Goal: Task Accomplishment & Management: Manage account settings

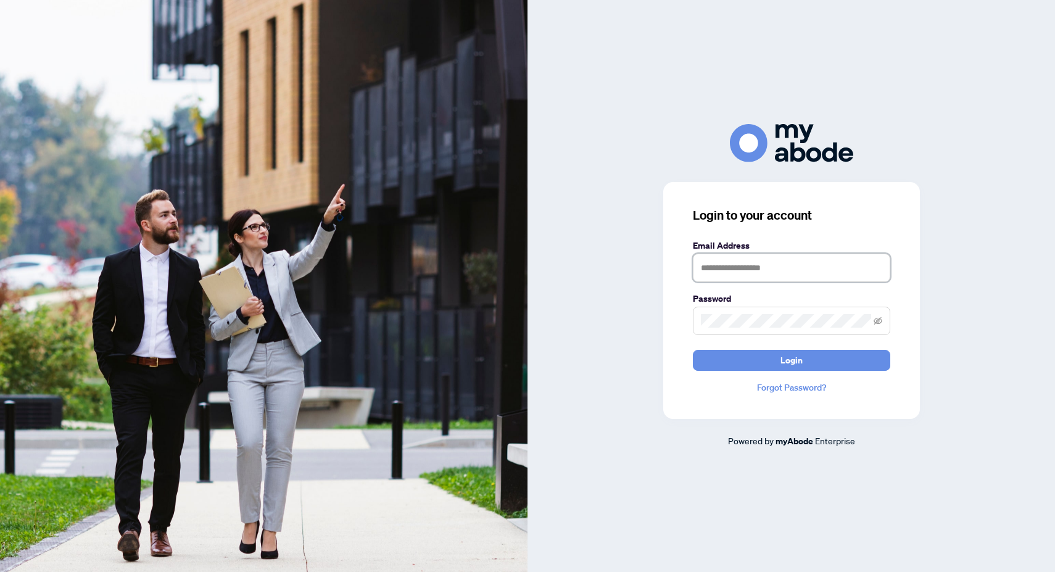
click at [736, 273] on input "text" at bounding box center [791, 268] width 197 height 28
type input "**********"
click at [693, 350] on button "Login" at bounding box center [791, 360] width 197 height 21
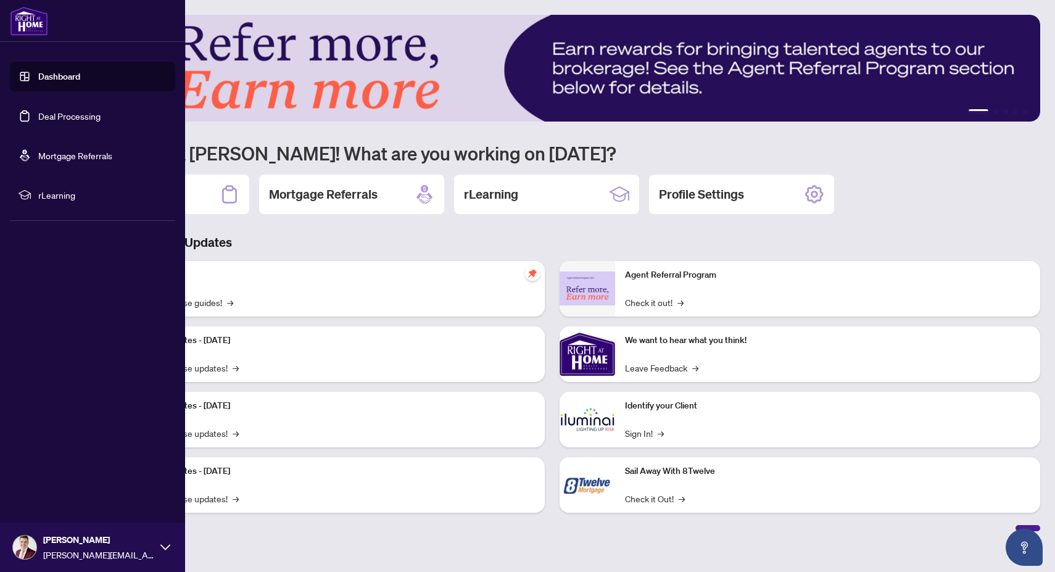
click at [42, 110] on link "Deal Processing" at bounding box center [69, 115] width 62 height 11
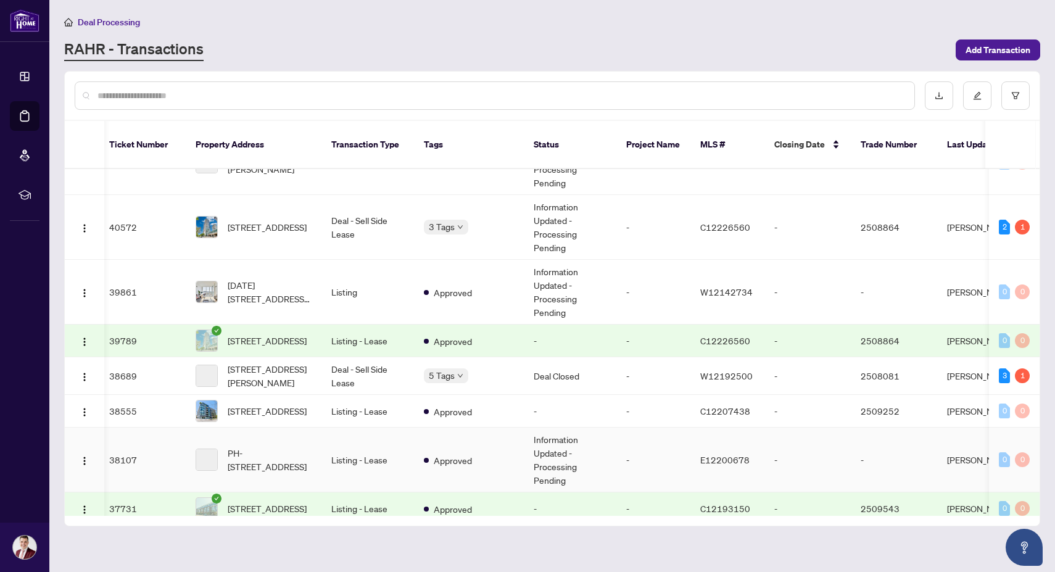
scroll to position [890, 5]
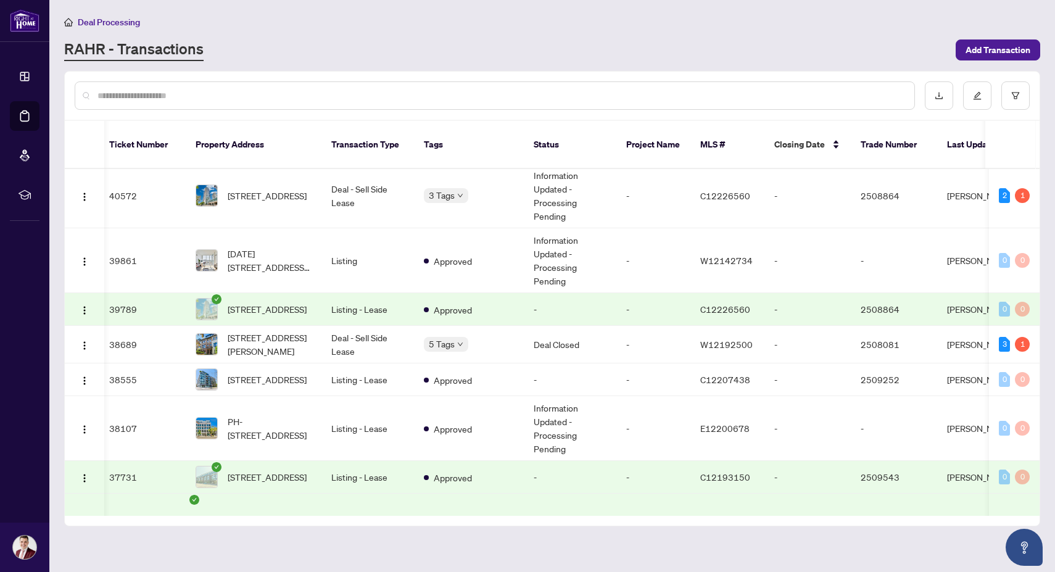
click at [331, 307] on td "Listing - Lease" at bounding box center [368, 309] width 93 height 33
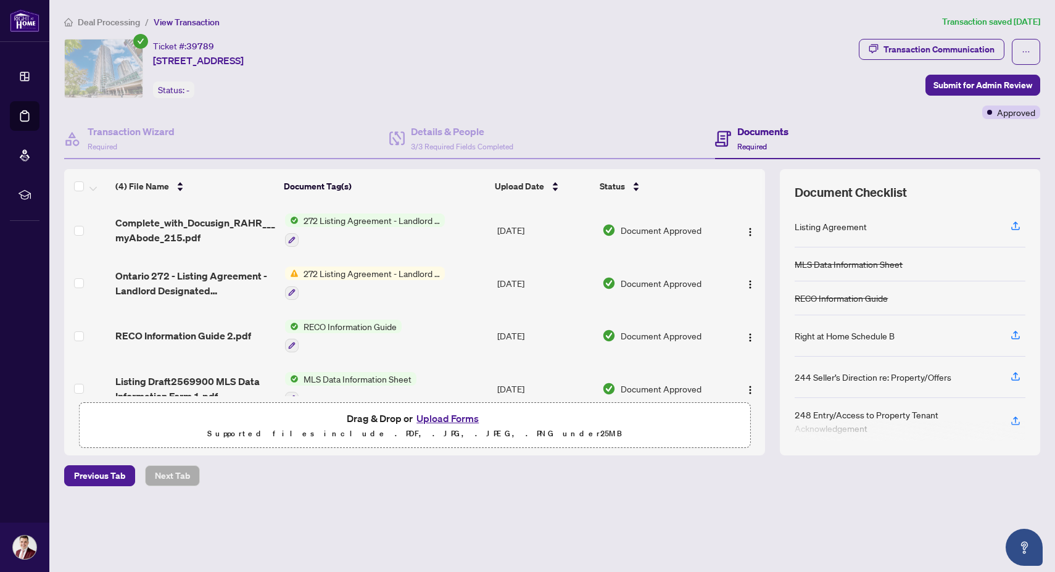
scroll to position [21, 0]
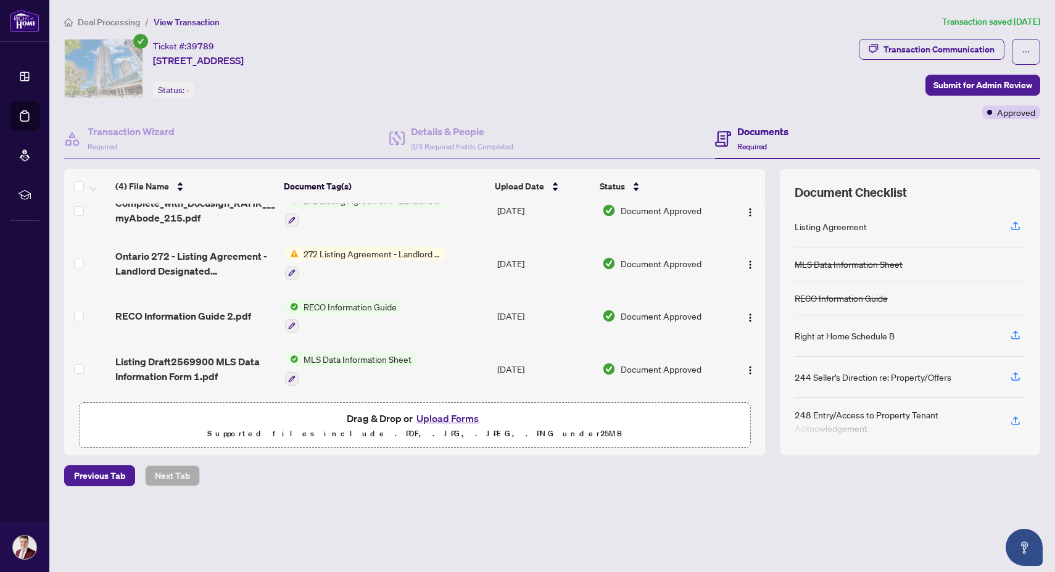
click at [349, 252] on span "272 Listing Agreement - Landlord Designated Representation Agreement Authority …" at bounding box center [372, 254] width 146 height 14
click at [947, 57] on div "Transaction Communication" at bounding box center [939, 49] width 111 height 20
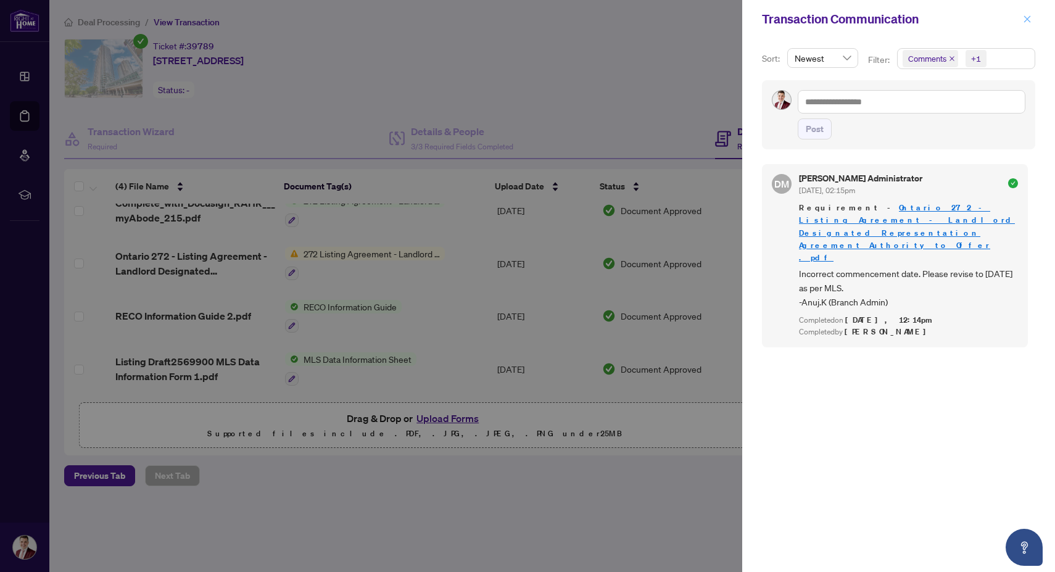
click at [1028, 26] on span "button" at bounding box center [1027, 19] width 9 height 20
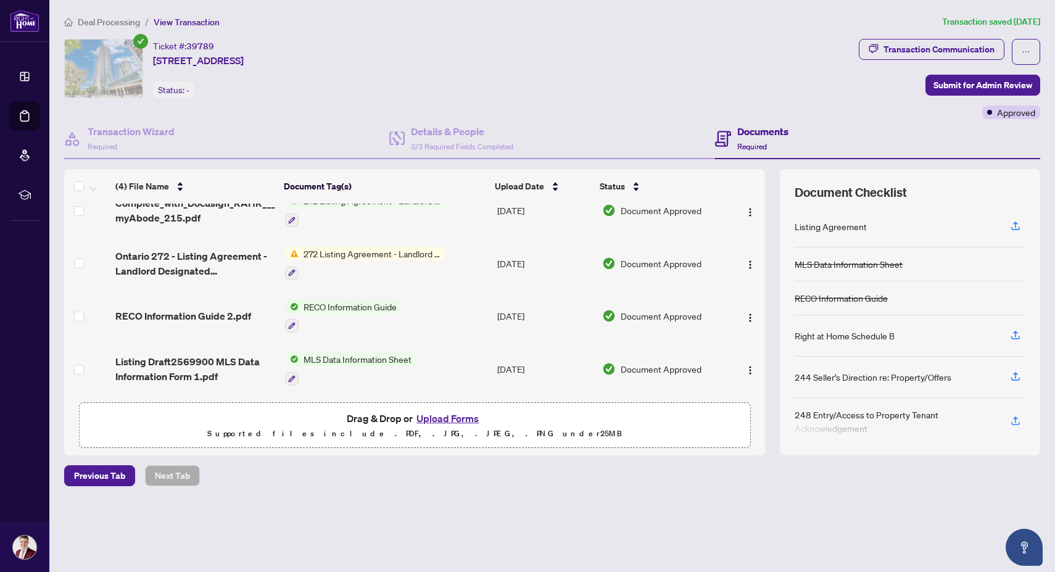
scroll to position [0, 0]
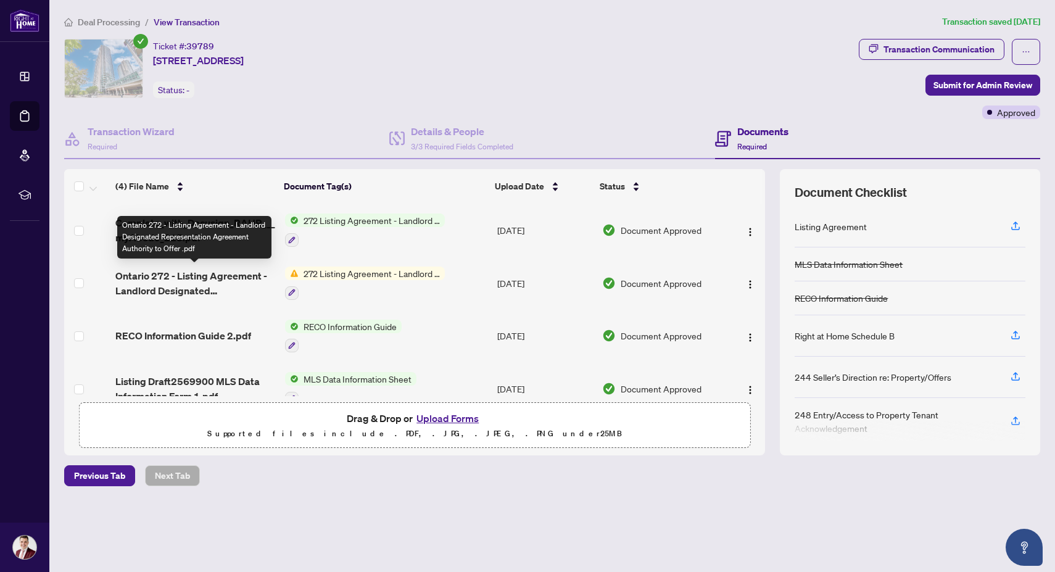
click at [218, 284] on span "Ontario 272 - Listing Agreement - Landlord Designated Representation Agreement …" at bounding box center [195, 283] width 160 height 30
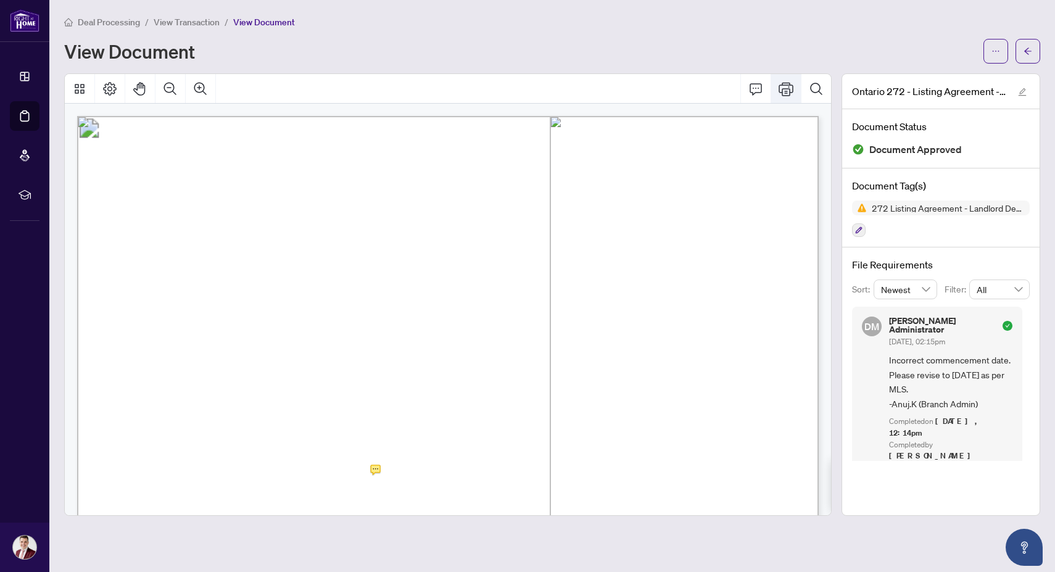
click at [789, 87] on icon "Print" at bounding box center [786, 88] width 15 height 15
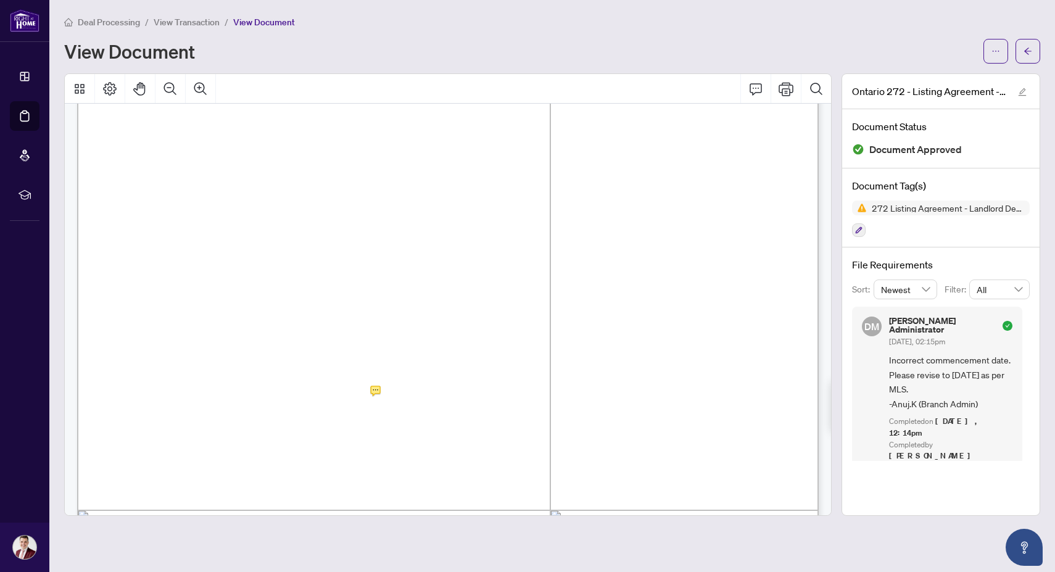
scroll to position [93, 0]
drag, startPoint x: 471, startPoint y: 219, endPoint x: 130, endPoint y: 222, distance: 341.3
click at [130, 23] on p "Form 272 Revised 2025 Page 1 of 5 The trademarks REALTOR®, REALTORS®, MLS®, Mul…" at bounding box center [805, 23] width 1457 height 0
drag, startPoint x: 731, startPoint y: 215, endPoint x: 642, endPoint y: 220, distance: 88.4
click at [643, 220] on span "(416)391-3232" at bounding box center [699, 221] width 113 height 12
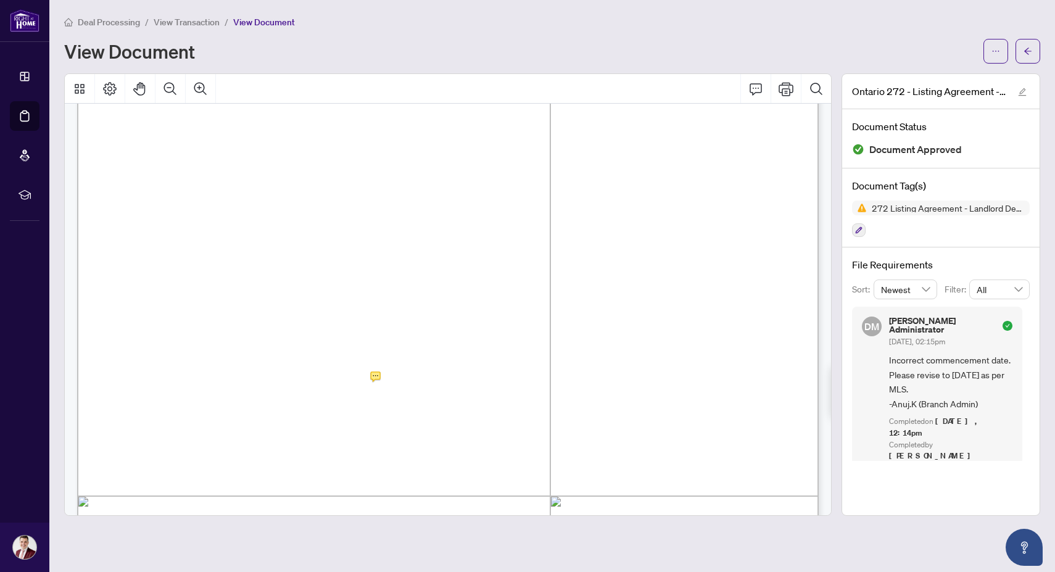
drag, startPoint x: 230, startPoint y: 221, endPoint x: 127, endPoint y: 222, distance: 103.7
drag, startPoint x: 729, startPoint y: 220, endPoint x: 636, endPoint y: 220, distance: 92.6
click at [636, 23] on p "Form 272 Revised 2025 Page 1 of 5 The trademarks REALTOR®, REALTORS®, MLS®, Mul…" at bounding box center [805, 23] width 1457 height 0
drag, startPoint x: 231, startPoint y: 218, endPoint x: 127, endPoint y: 218, distance: 104.3
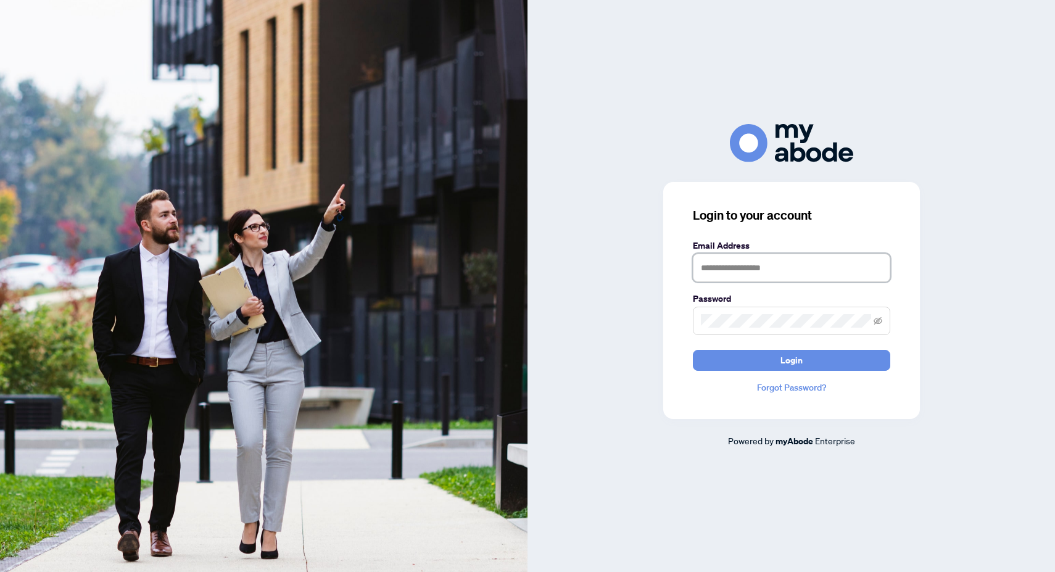
click at [779, 275] on input "text" at bounding box center [791, 268] width 197 height 28
type input "**********"
click at [790, 367] on span "Login" at bounding box center [792, 361] width 22 height 20
click at [781, 328] on span at bounding box center [791, 321] width 197 height 28
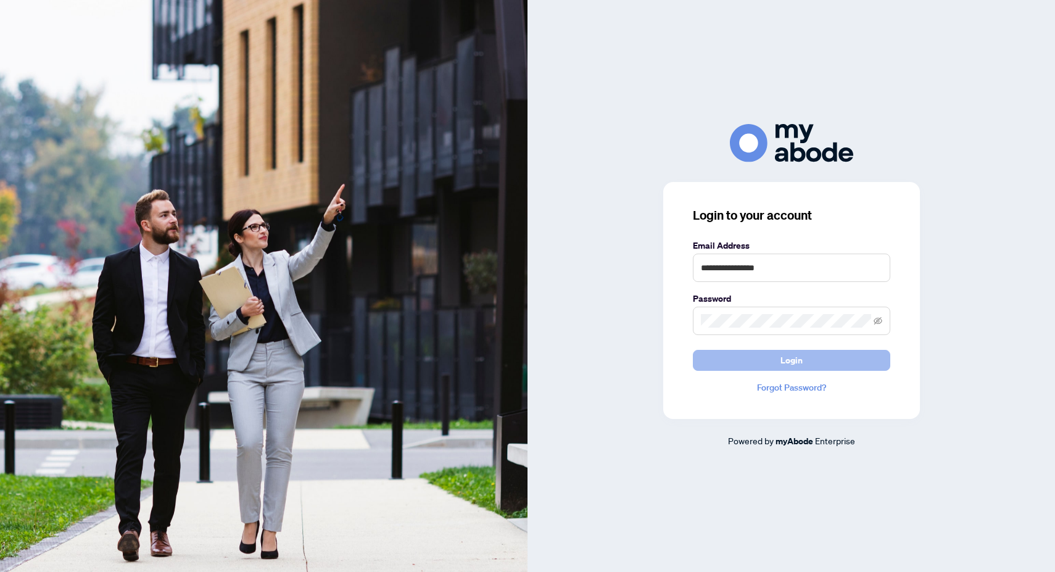
click at [791, 357] on span "Login" at bounding box center [792, 361] width 22 height 20
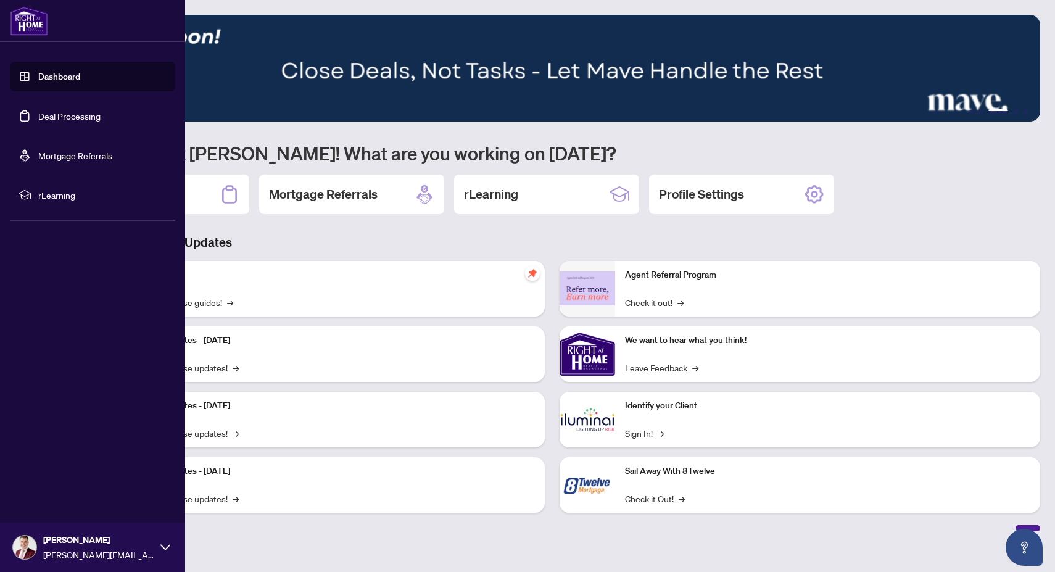
click at [38, 119] on link "Deal Processing" at bounding box center [69, 115] width 62 height 11
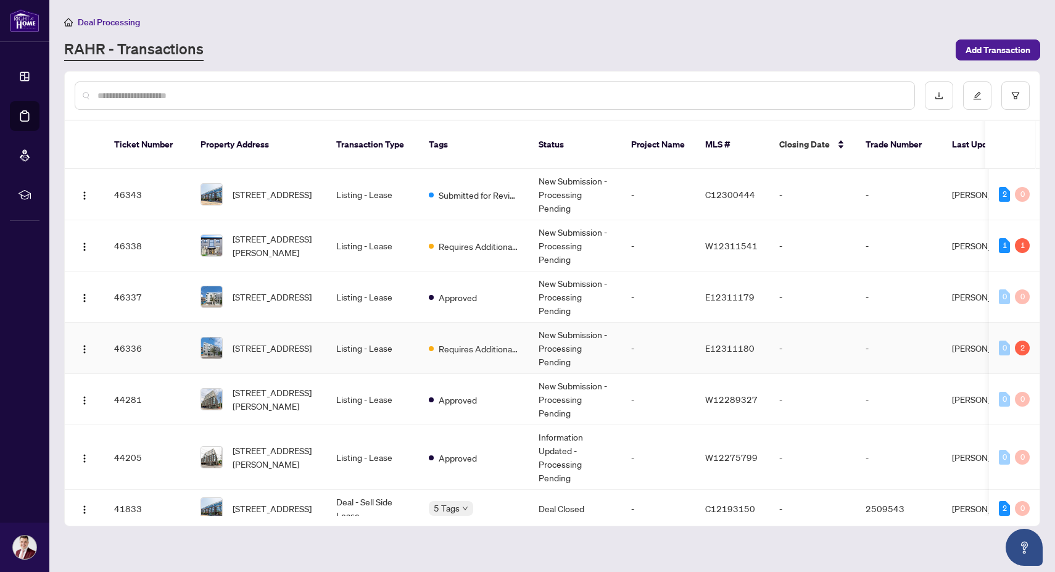
scroll to position [436, 0]
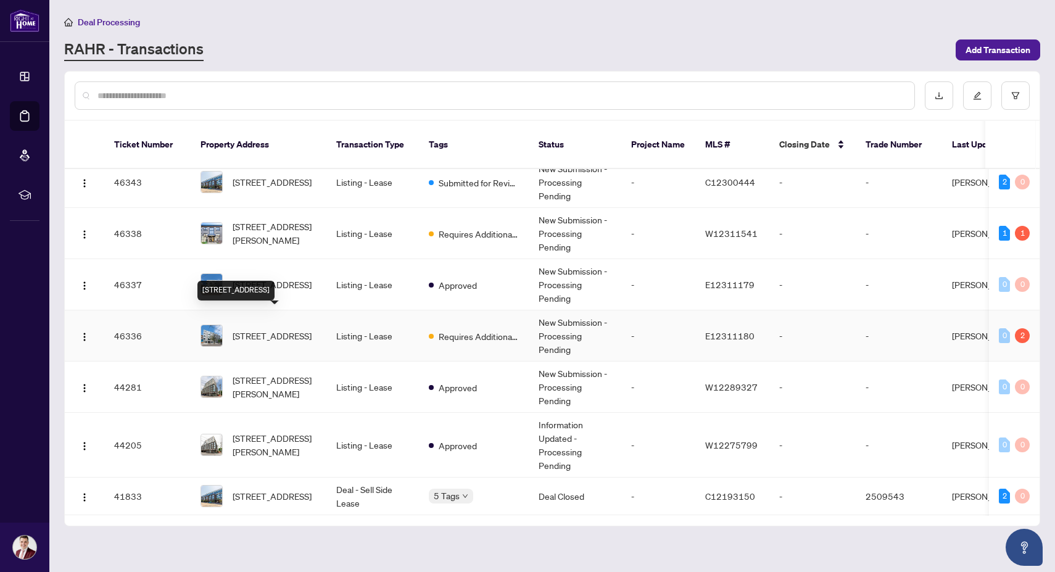
click at [294, 331] on span "401-1598 Queen St, Toronto, Ontario M4L 1E5, Canada" at bounding box center [272, 336] width 79 height 14
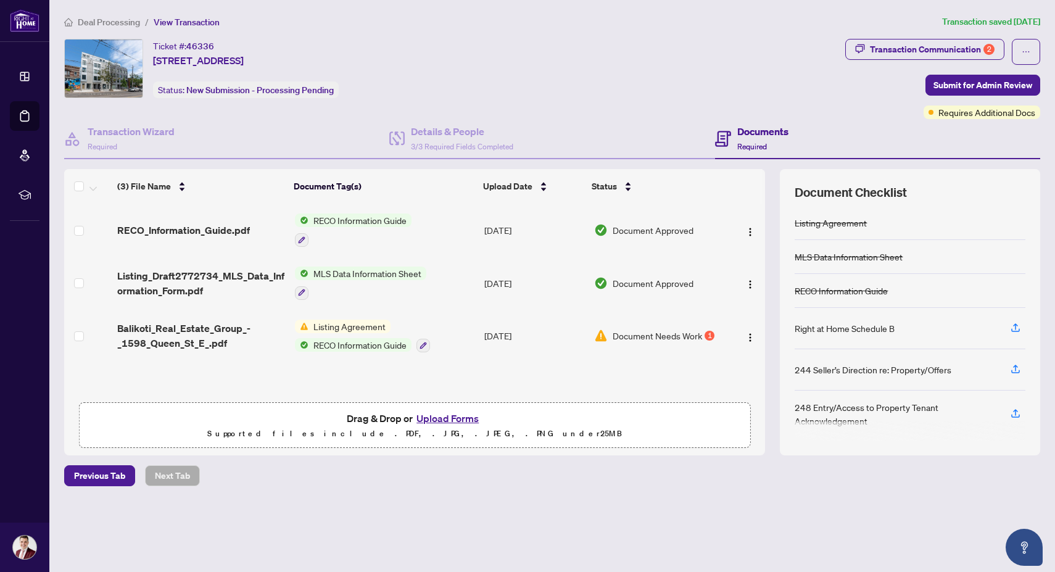
click at [694, 334] on span "Document Needs Work" at bounding box center [657, 336] width 89 height 14
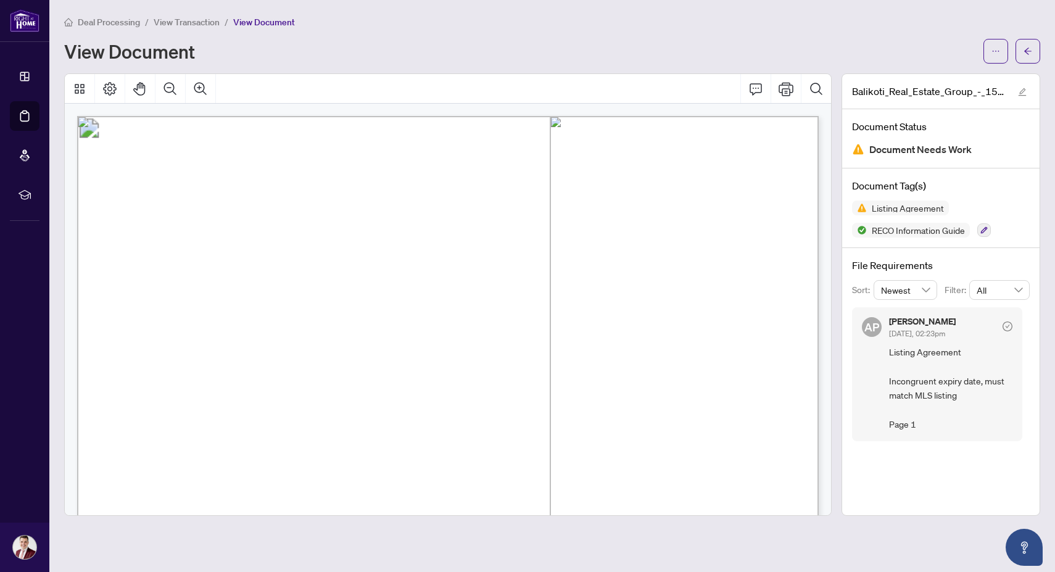
click at [193, 26] on span "View Transaction" at bounding box center [187, 22] width 66 height 11
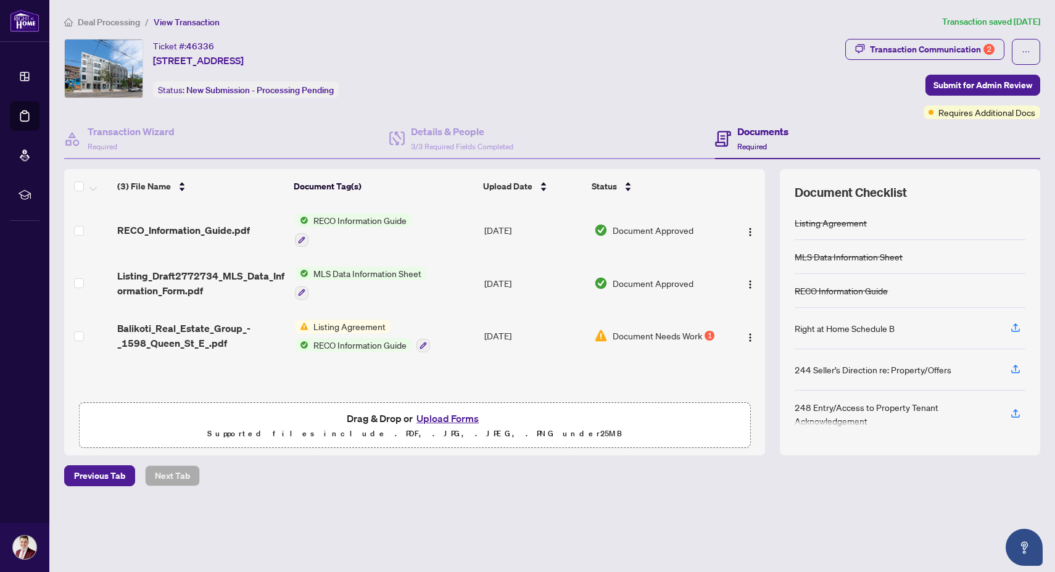
click at [127, 23] on span "Deal Processing" at bounding box center [109, 22] width 62 height 11
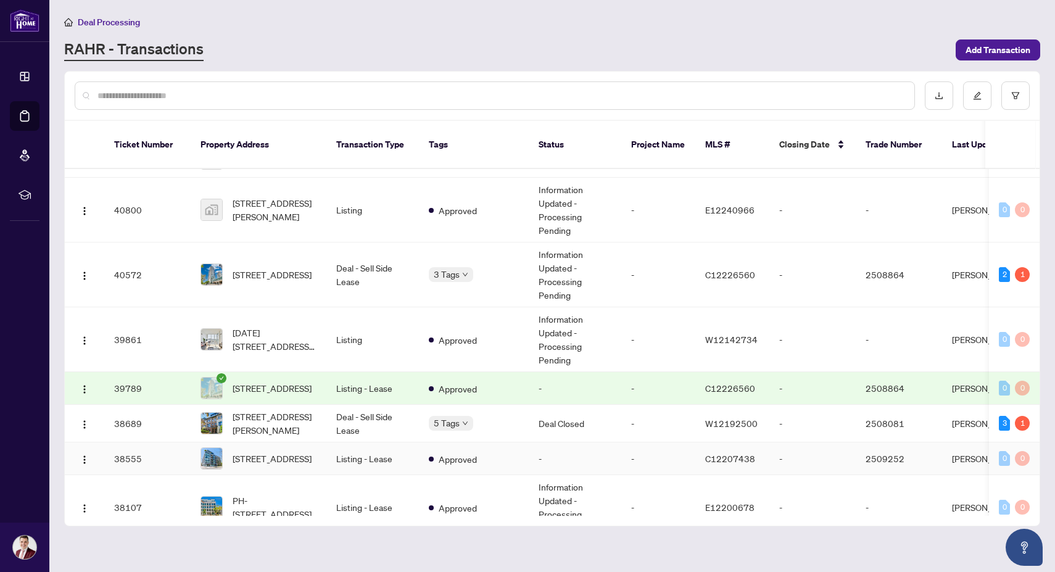
scroll to position [857, 0]
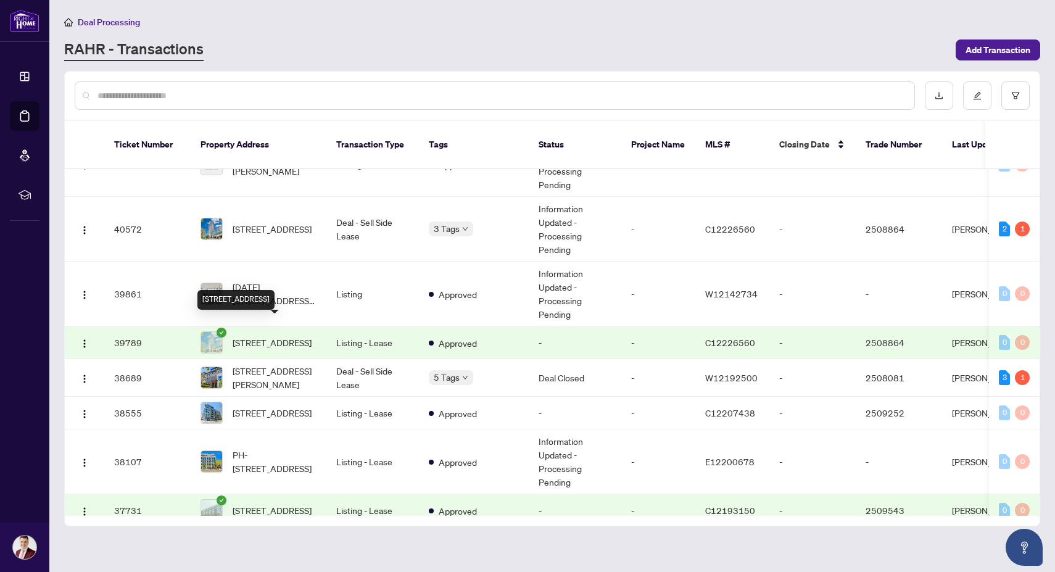
click at [277, 339] on span "404-215 Fort York Blvd, Toronto, Ontario M5V 4A2, Canada" at bounding box center [272, 343] width 79 height 14
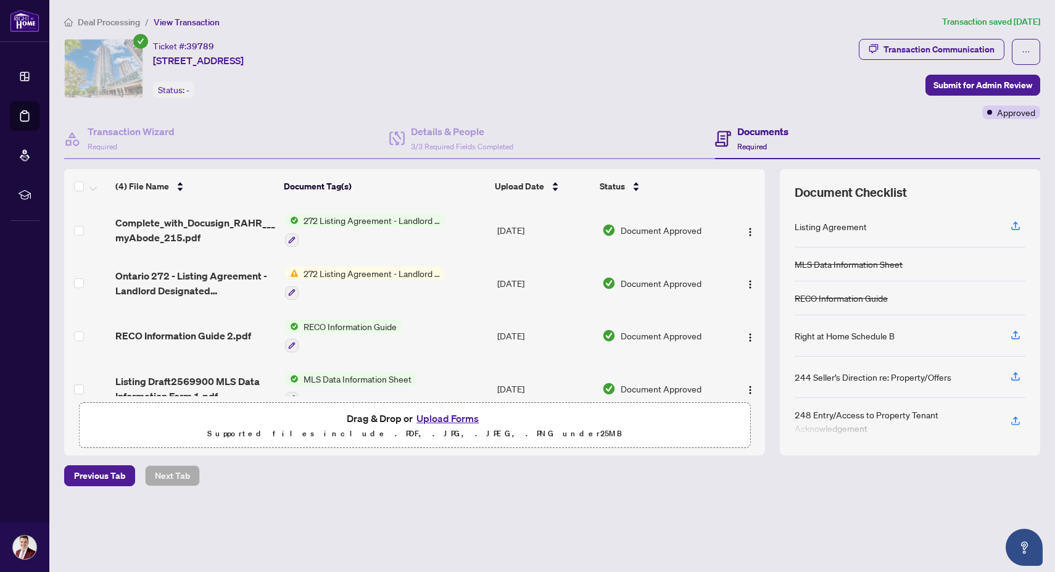
click at [384, 219] on span "272 Listing Agreement - Landlord Designated Representation Agreement Authority …" at bounding box center [372, 221] width 146 height 14
click at [175, 223] on span "Complete_with_Docusign_RAHR___myAbode_215.pdf" at bounding box center [195, 230] width 160 height 30
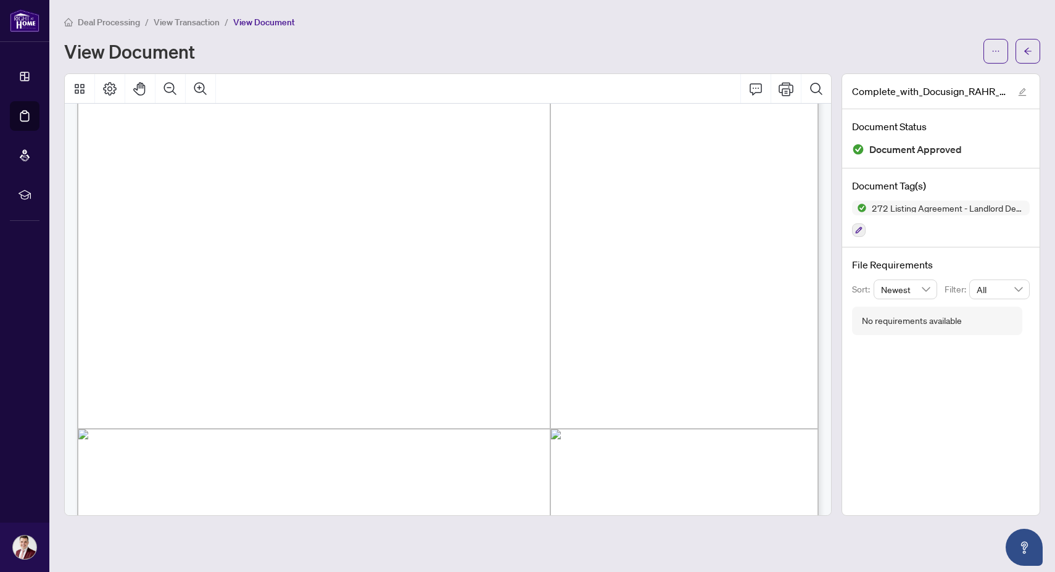
scroll to position [205, 0]
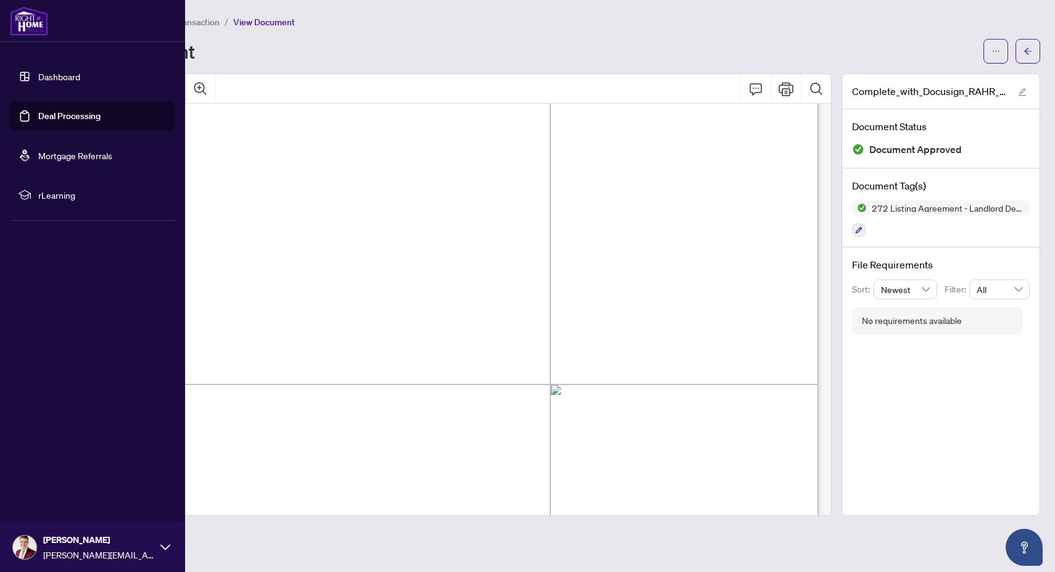
click at [59, 115] on link "Deal Processing" at bounding box center [69, 115] width 62 height 11
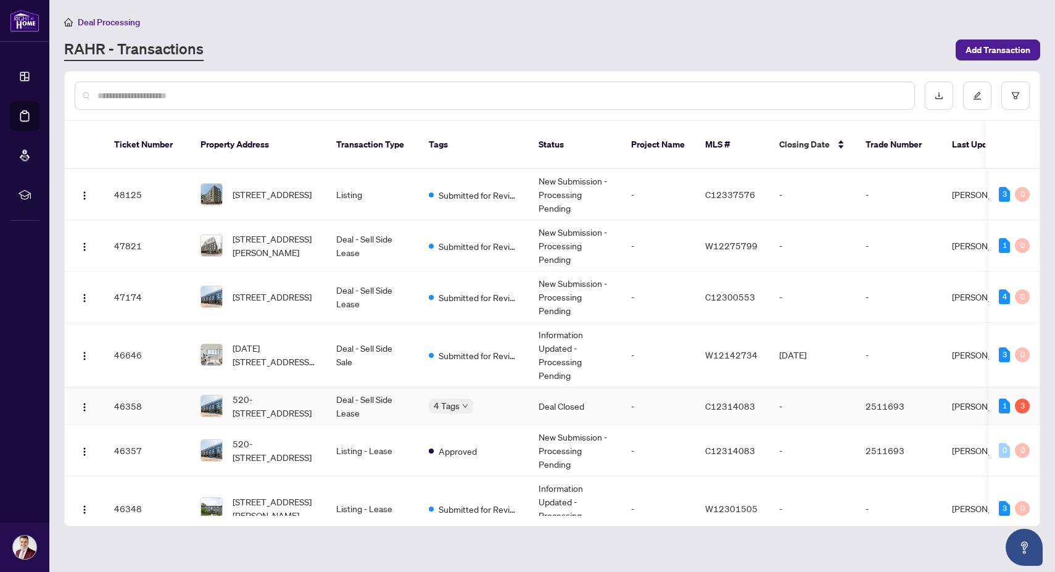
click at [291, 396] on span "520-897 College St, Toronto, Ontario M6H 2C2, Canada" at bounding box center [275, 405] width 84 height 27
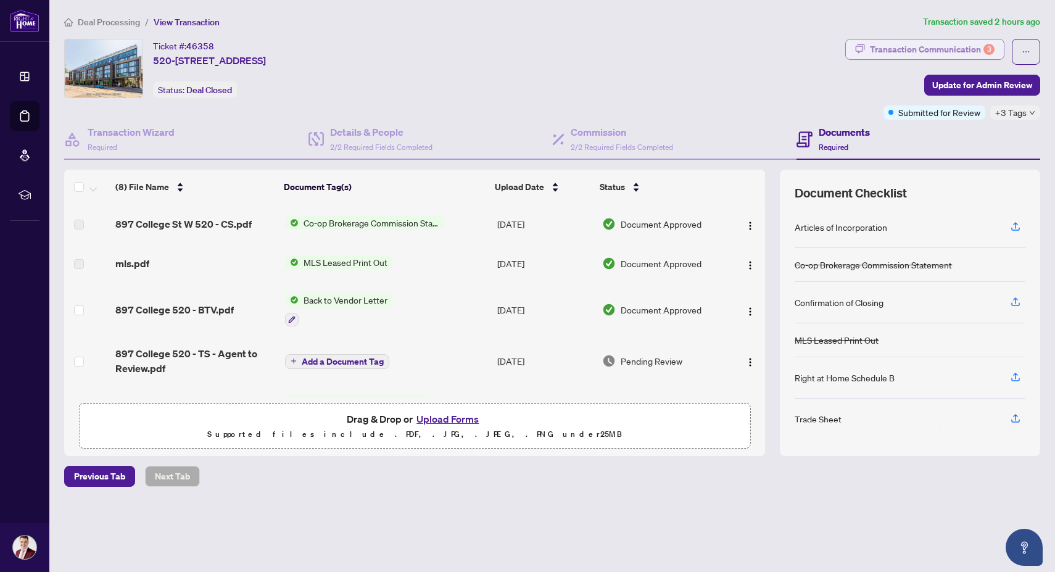
click at [927, 47] on div "Transaction Communication 3" at bounding box center [932, 49] width 125 height 20
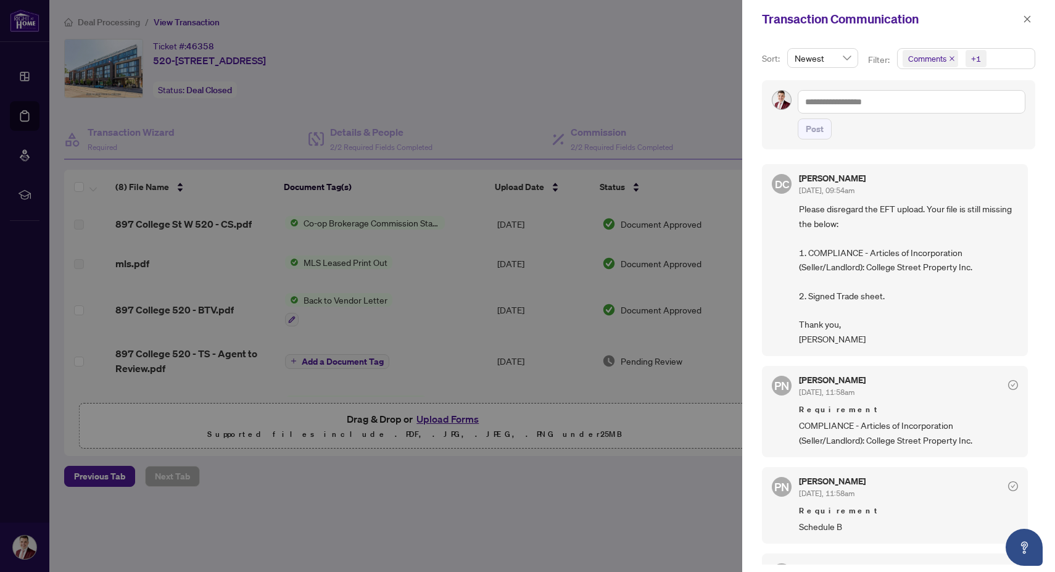
click at [623, 492] on div at bounding box center [527, 286] width 1055 height 572
click at [1024, 22] on icon "close" at bounding box center [1027, 19] width 9 height 9
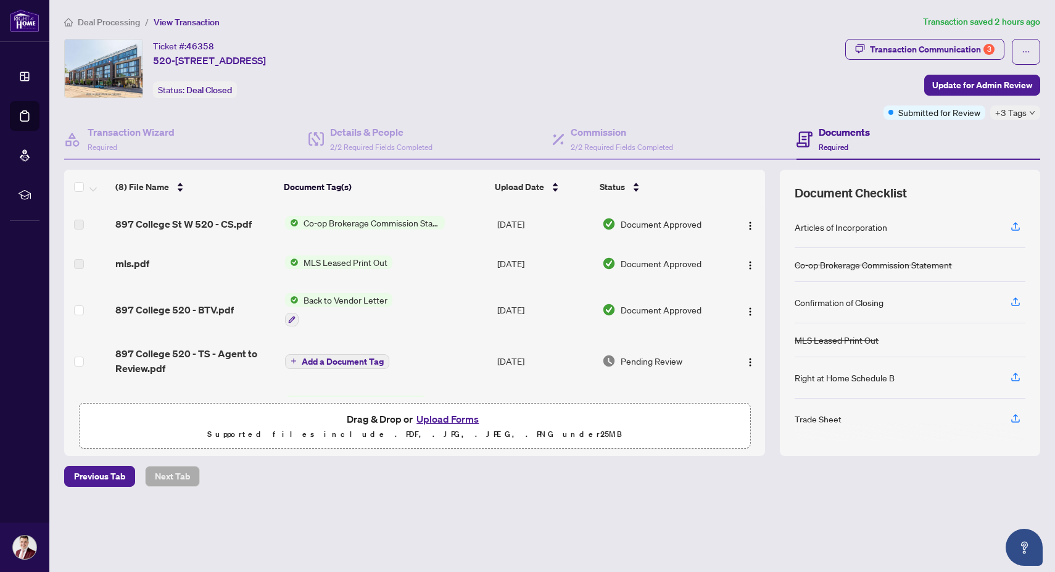
click at [457, 420] on button "Upload Forms" at bounding box center [448, 419] width 70 height 16
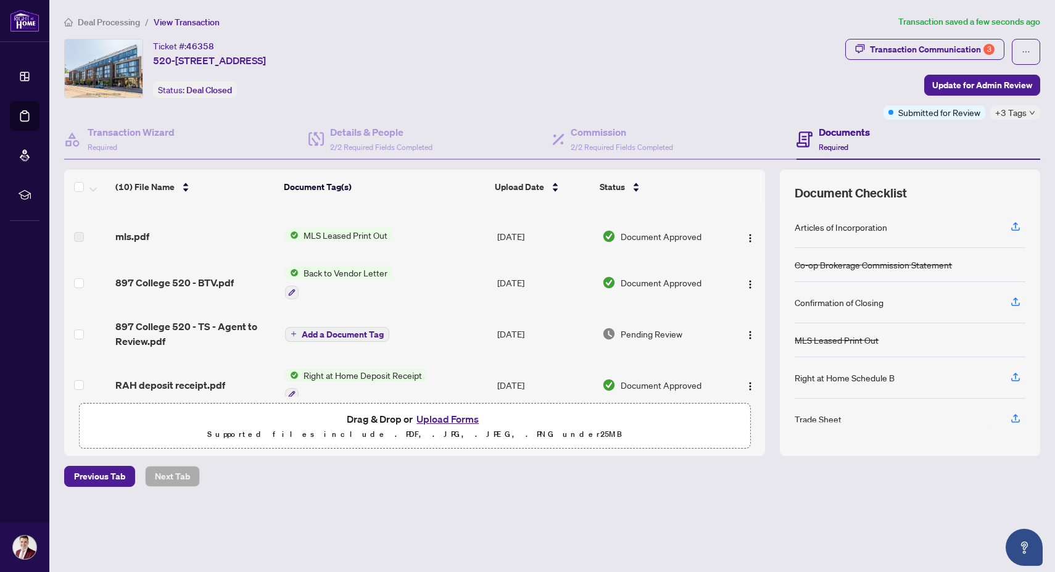
scroll to position [109, 0]
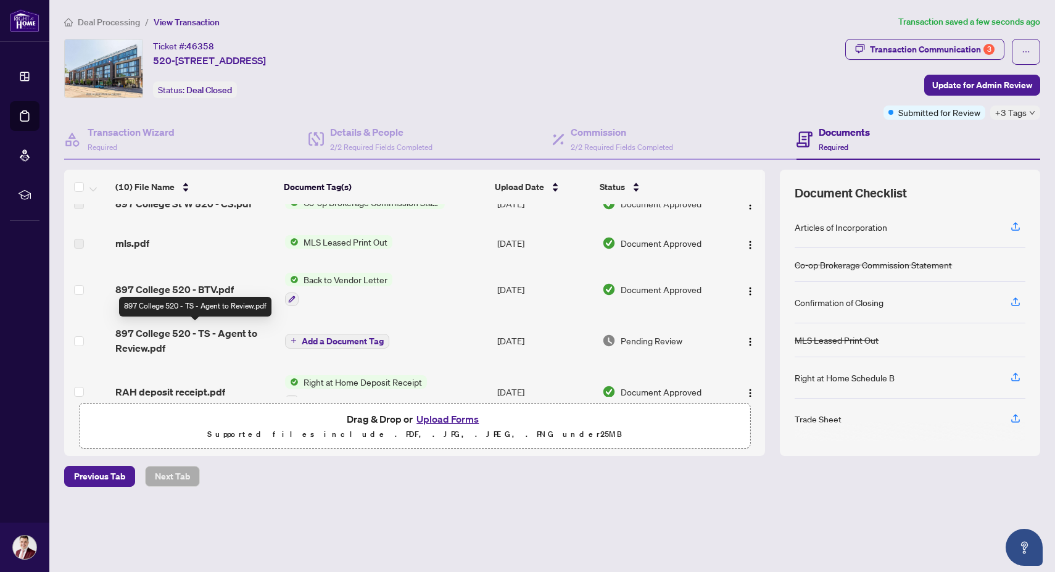
click at [211, 341] on span "897 College 520 - TS - Agent to Review.pdf" at bounding box center [195, 341] width 160 height 30
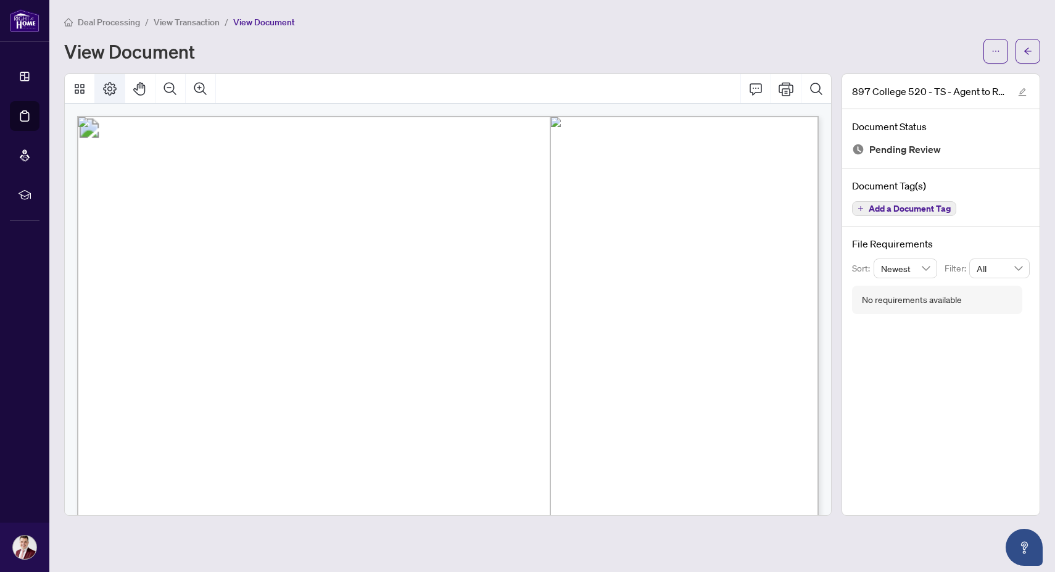
click at [107, 86] on icon "Page Layout" at bounding box center [110, 89] width 14 height 14
click at [142, 89] on icon "Pan Mode" at bounding box center [140, 88] width 15 height 15
click at [141, 90] on icon "Pan Mode" at bounding box center [140, 88] width 15 height 15
click at [78, 92] on icon "Thumbnails" at bounding box center [80, 89] width 10 height 10
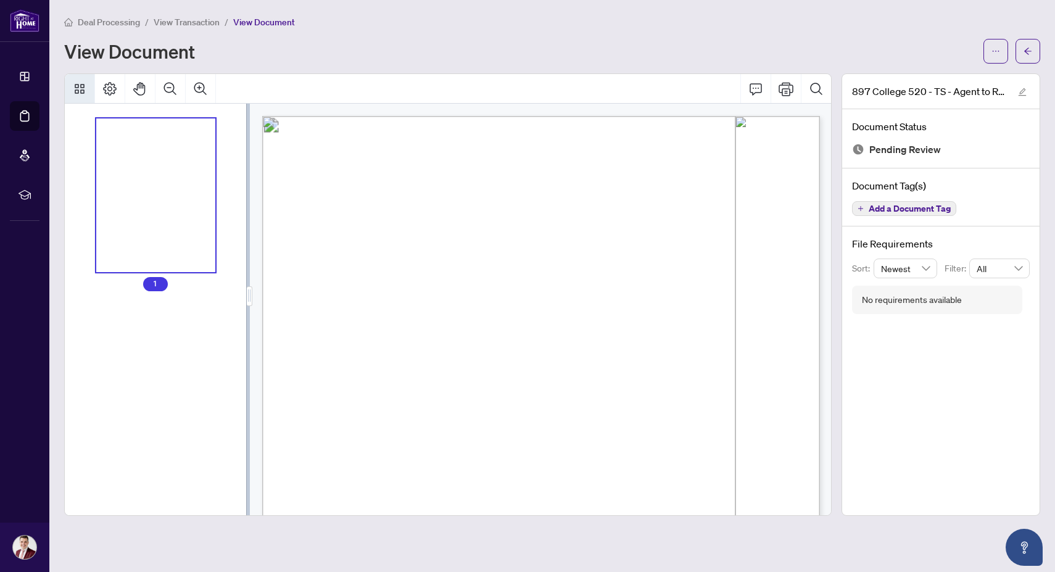
click at [78, 92] on icon "Thumbnails" at bounding box center [80, 89] width 10 height 10
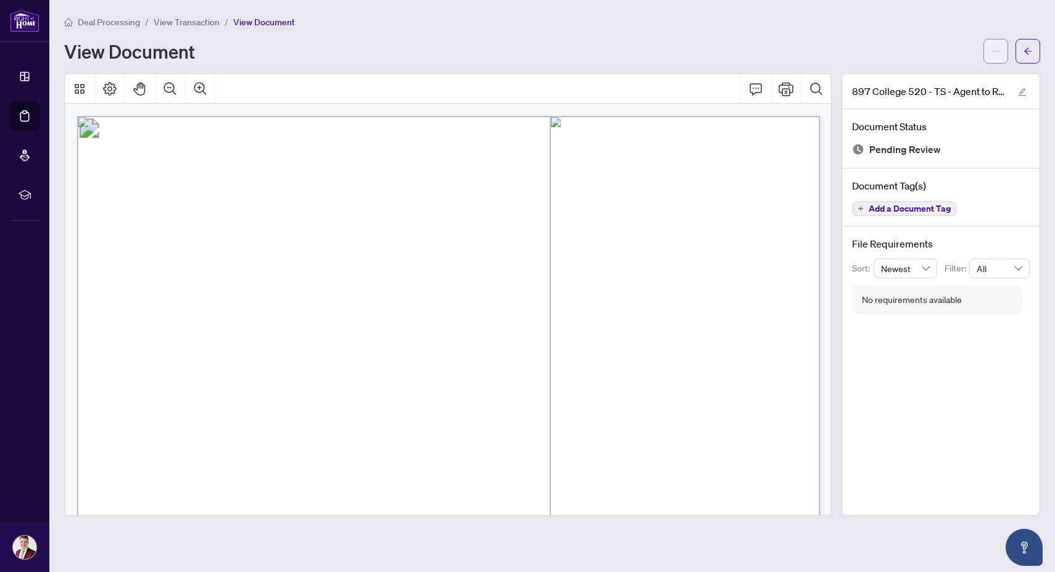
click at [995, 53] on icon "ellipsis" at bounding box center [996, 51] width 9 height 9
click at [785, 91] on icon "Print" at bounding box center [786, 88] width 15 height 15
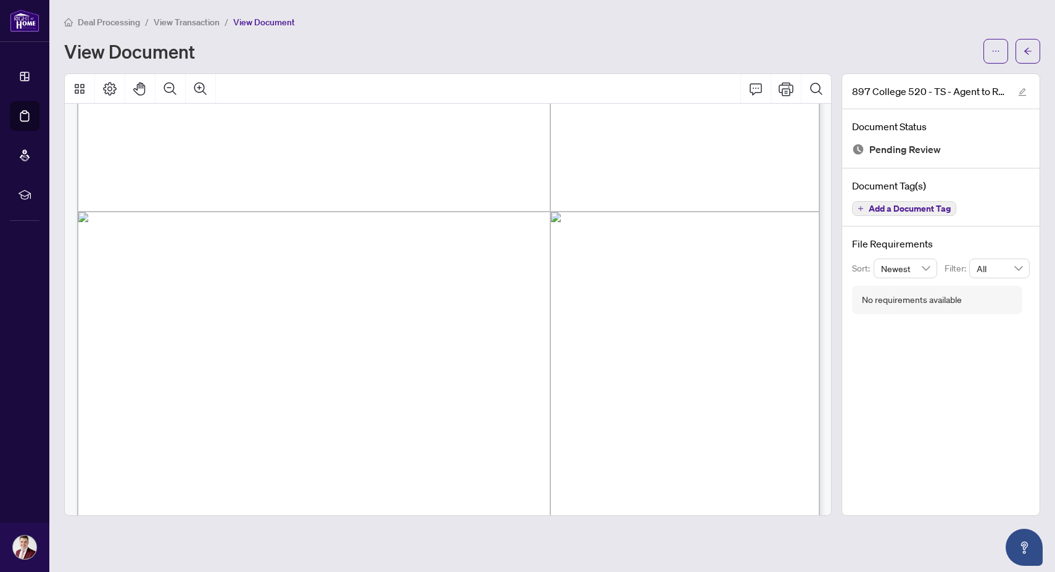
scroll to position [575, 0]
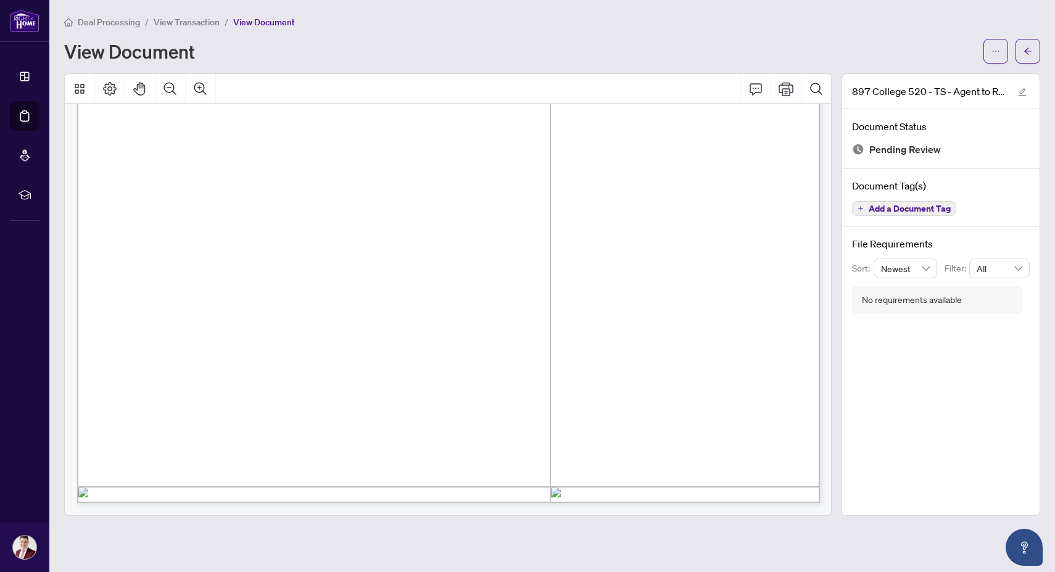
click at [214, 26] on span "View Transaction" at bounding box center [187, 22] width 66 height 11
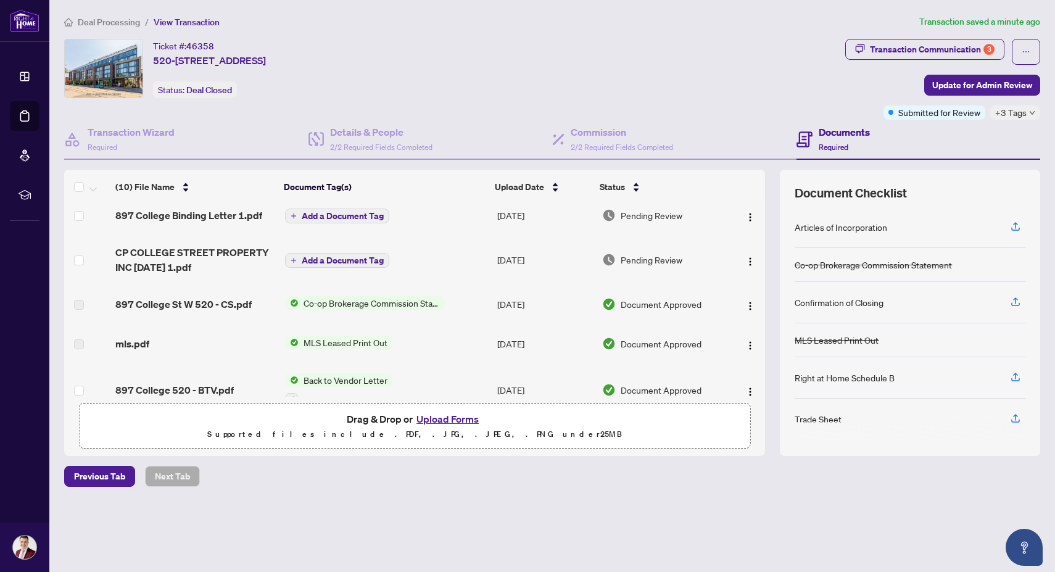
scroll to position [12, 0]
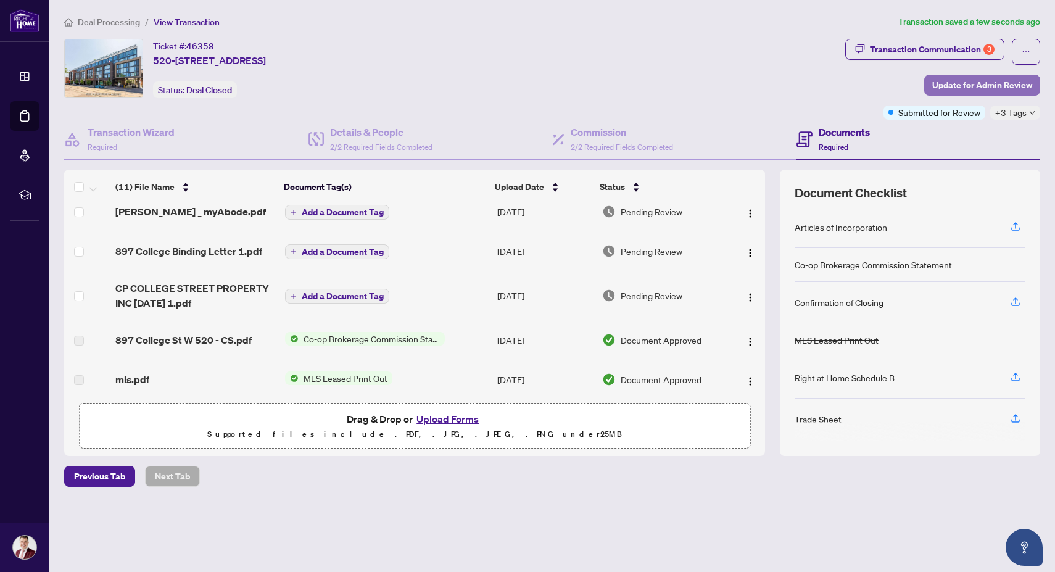
click at [989, 89] on span "Update for Admin Review" at bounding box center [982, 85] width 100 height 20
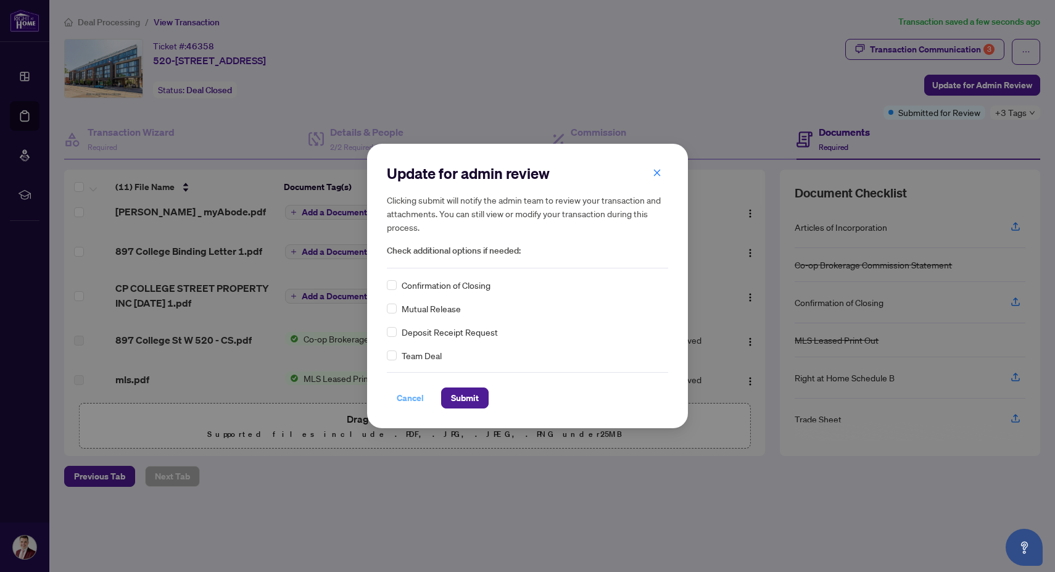
click at [412, 405] on span "Cancel" at bounding box center [410, 398] width 27 height 20
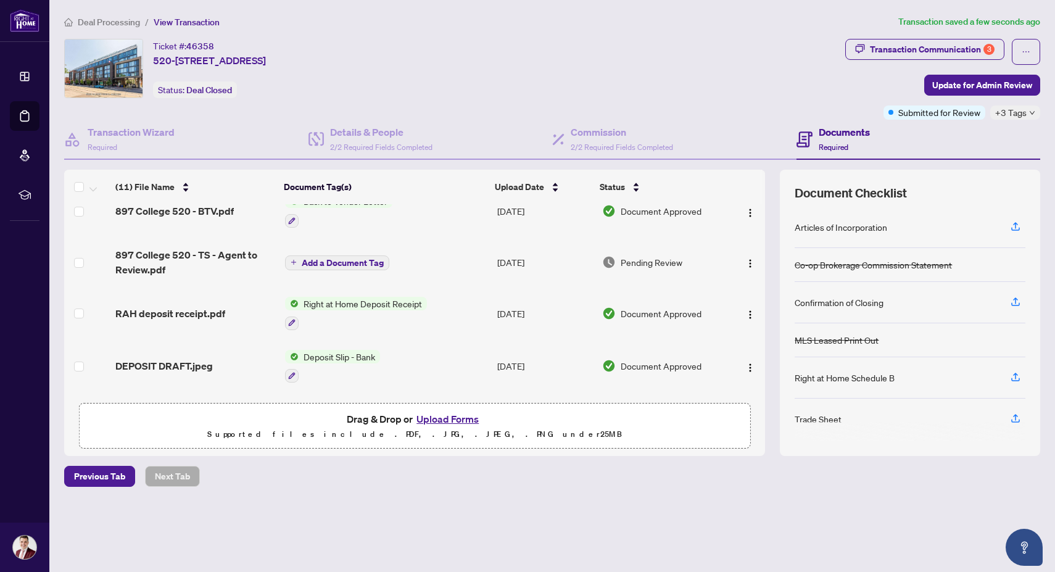
scroll to position [255, 0]
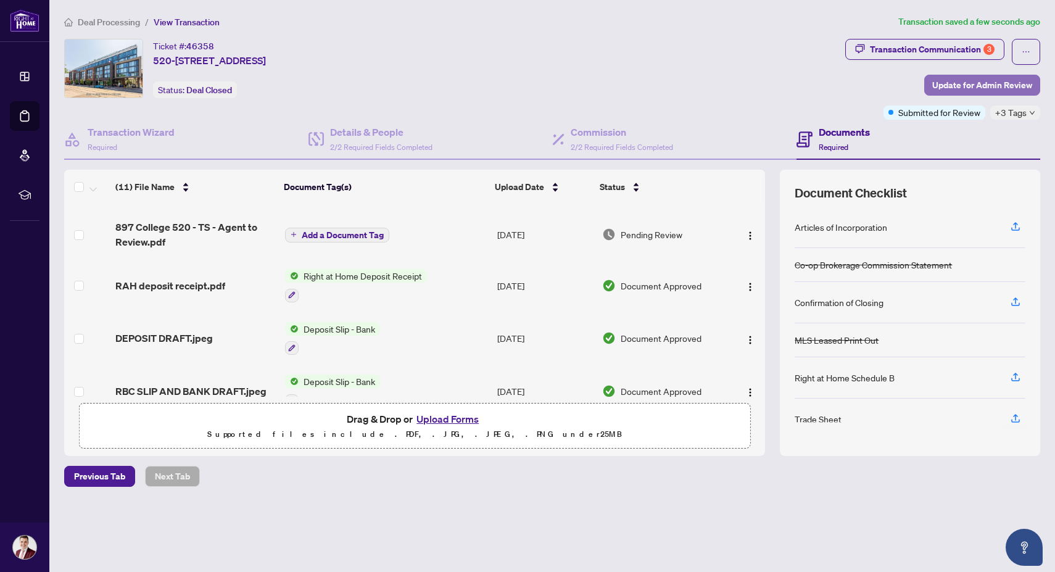
click at [997, 89] on span "Update for Admin Review" at bounding box center [982, 85] width 100 height 20
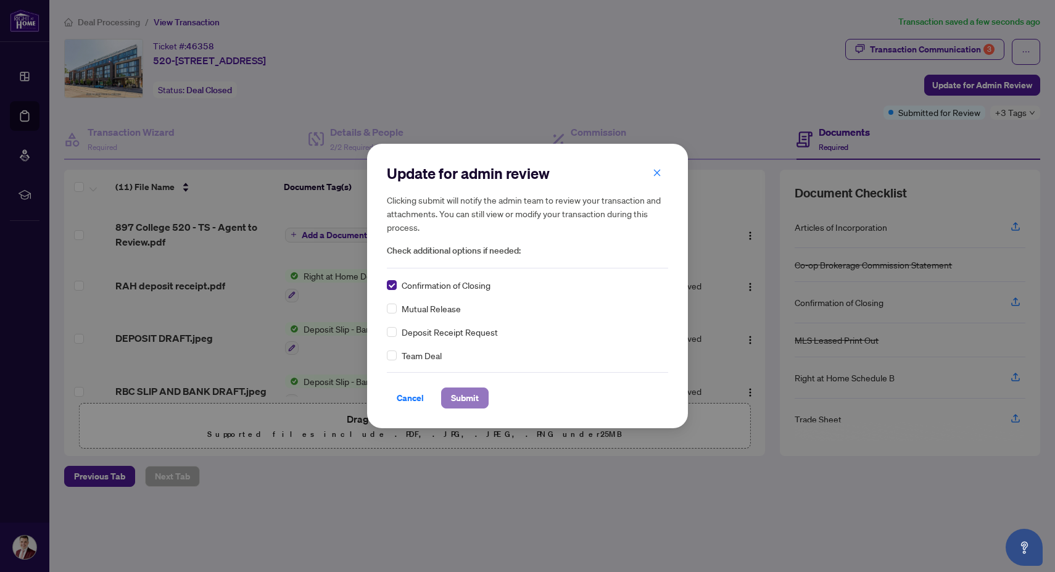
click at [472, 401] on span "Submit" at bounding box center [465, 398] width 28 height 20
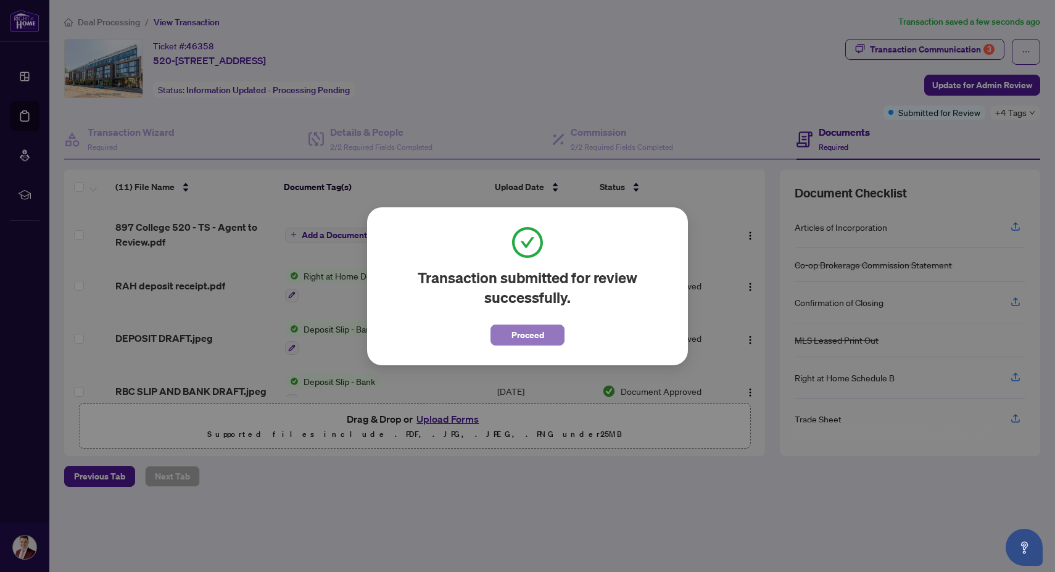
click at [526, 339] on span "Proceed" at bounding box center [528, 335] width 33 height 20
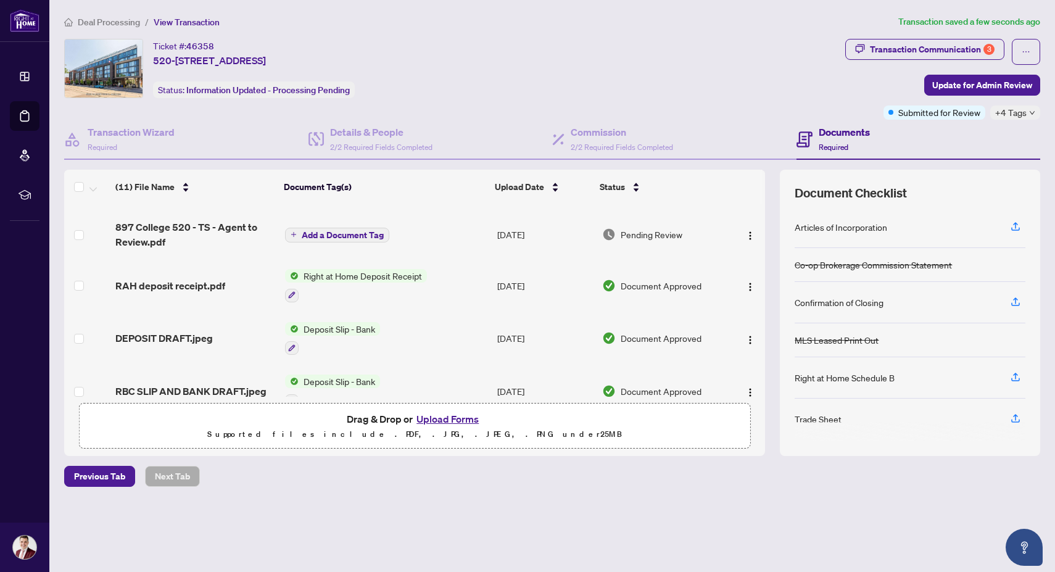
click at [102, 20] on span "Deal Processing" at bounding box center [109, 22] width 62 height 11
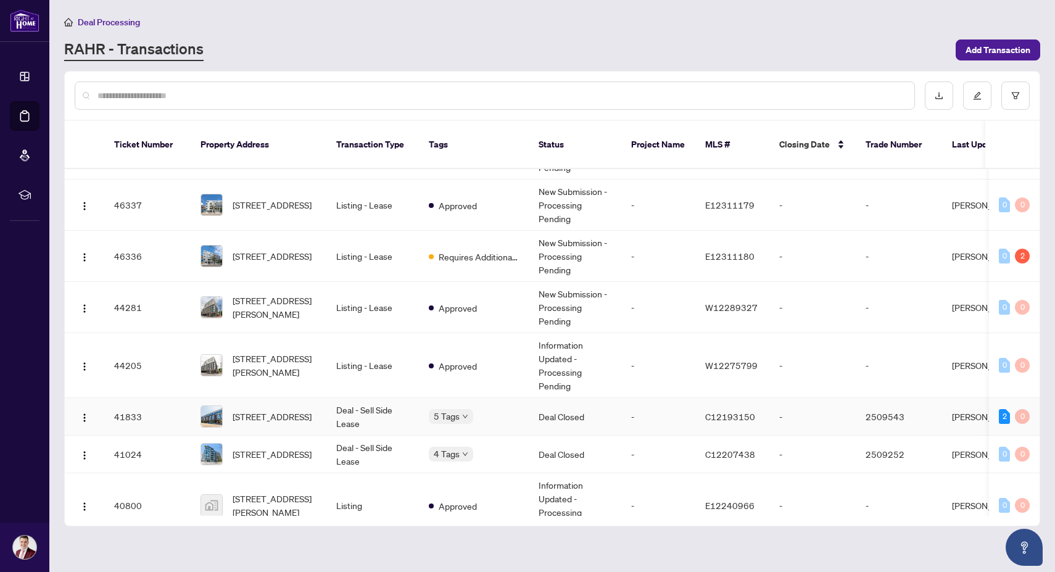
scroll to position [543, 0]
click at [251, 249] on span "401-1598 Queen St, Toronto, Ontario M4L 1E5, Canada" at bounding box center [272, 256] width 79 height 14
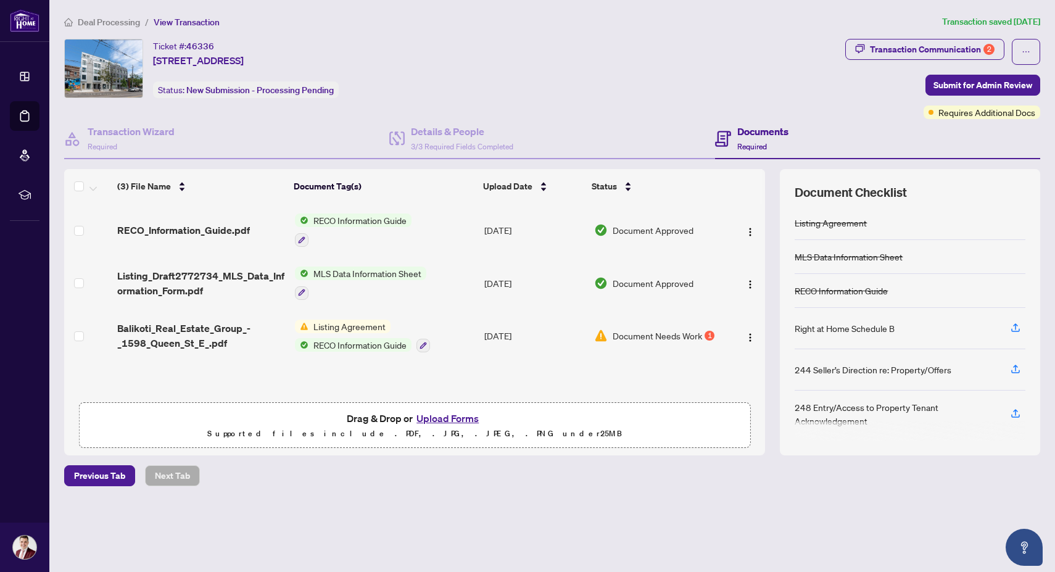
click at [618, 329] on span "Document Needs Work" at bounding box center [657, 336] width 89 height 14
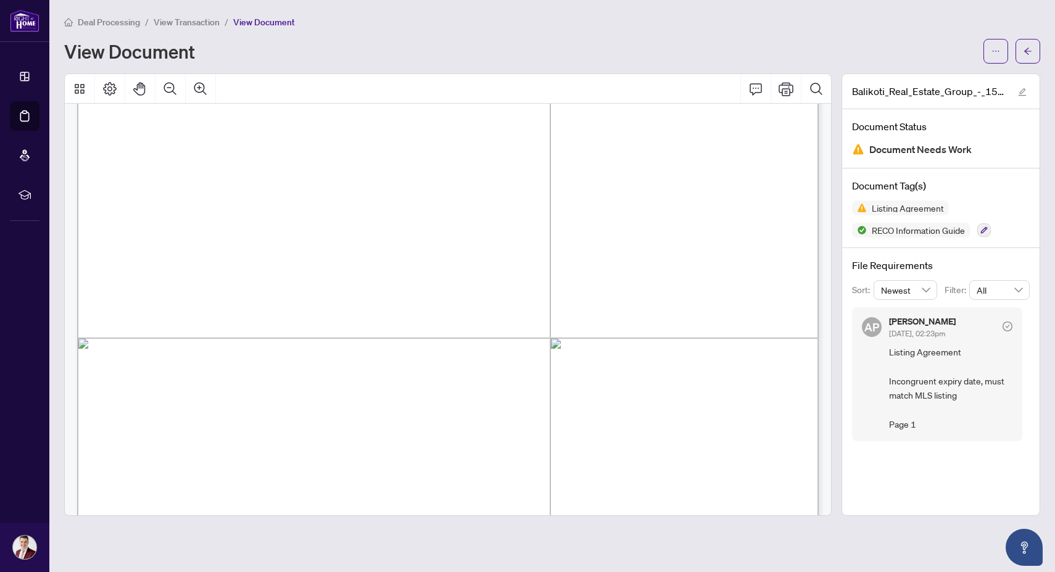
scroll to position [258, 0]
click at [207, 25] on span "View Transaction" at bounding box center [187, 22] width 66 height 11
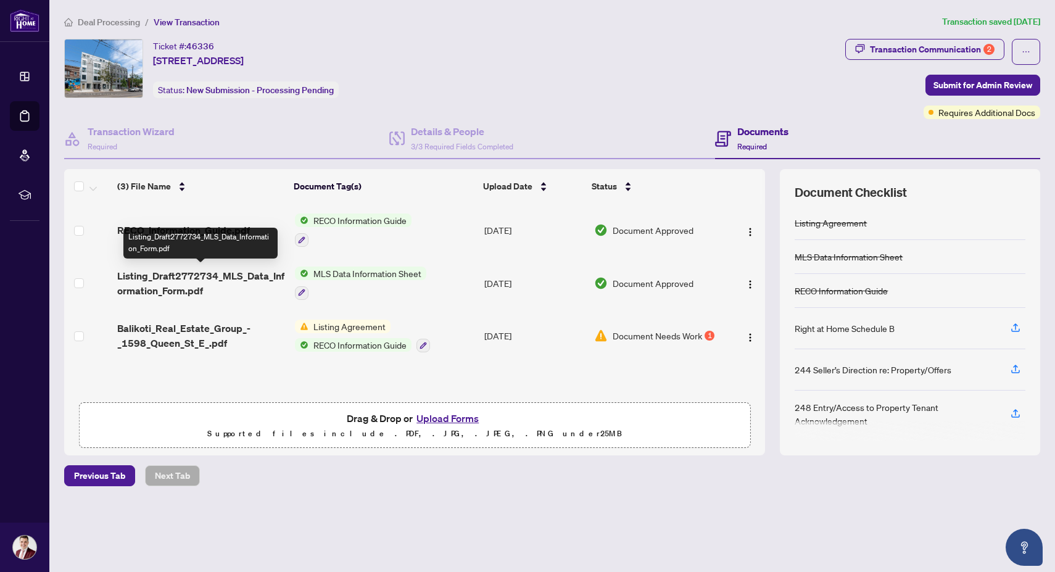
click at [220, 278] on span "Listing_Draft2772734_MLS_Data_Information_Form.pdf" at bounding box center [201, 283] width 168 height 30
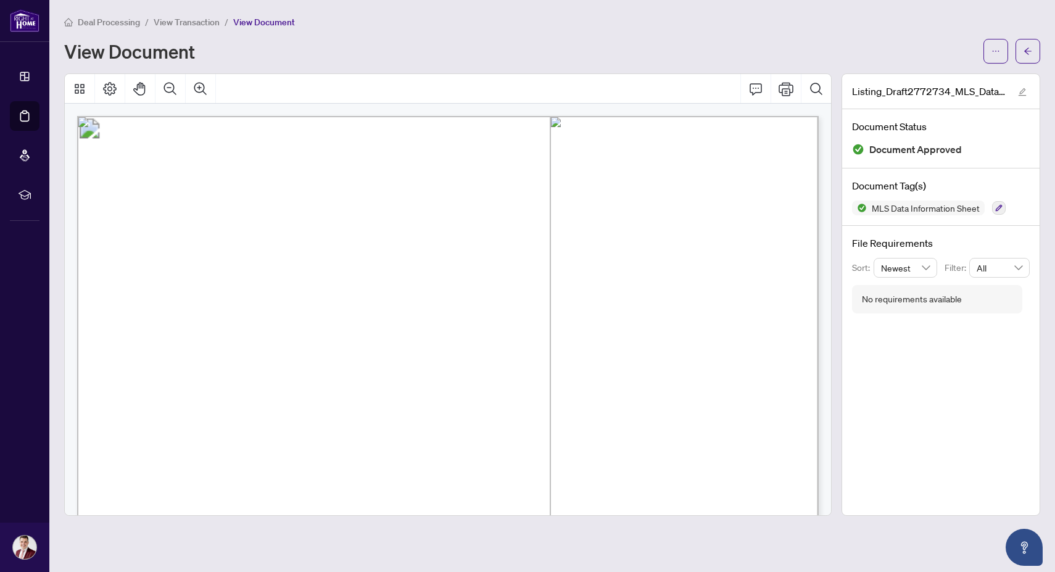
click at [197, 22] on span "View Transaction" at bounding box center [187, 22] width 66 height 11
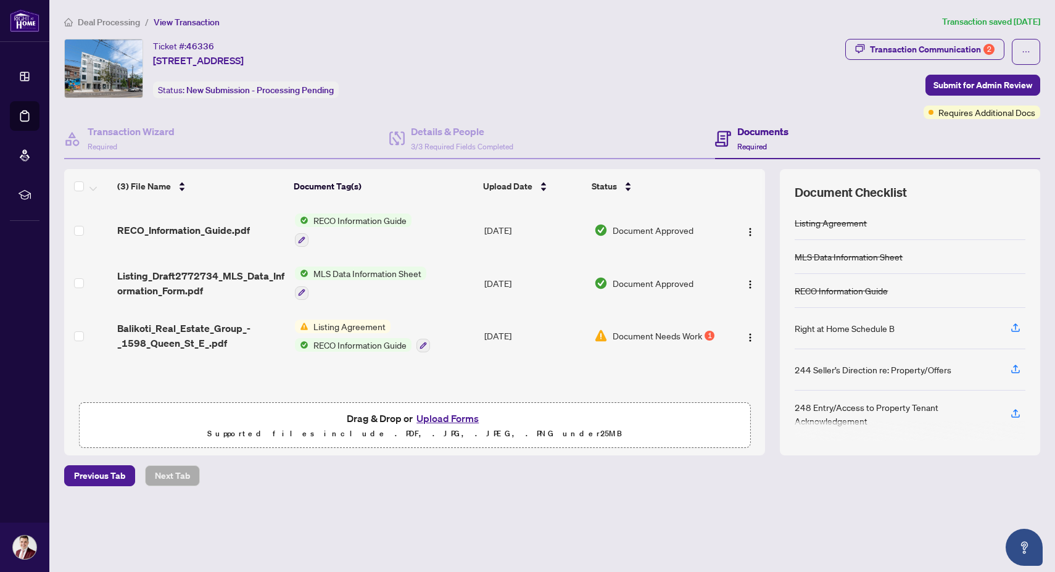
click at [473, 334] on td "Listing Agreement RECO Information Guide" at bounding box center [384, 336] width 189 height 53
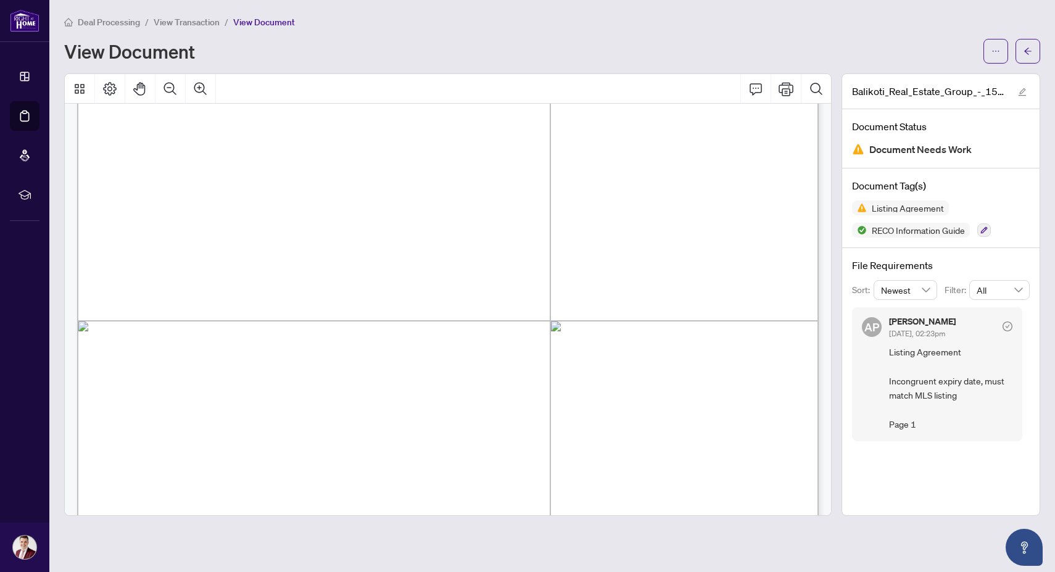
scroll to position [276, 0]
click at [782, 90] on icon "Print" at bounding box center [786, 89] width 15 height 14
click at [786, 94] on icon "Print" at bounding box center [786, 88] width 15 height 15
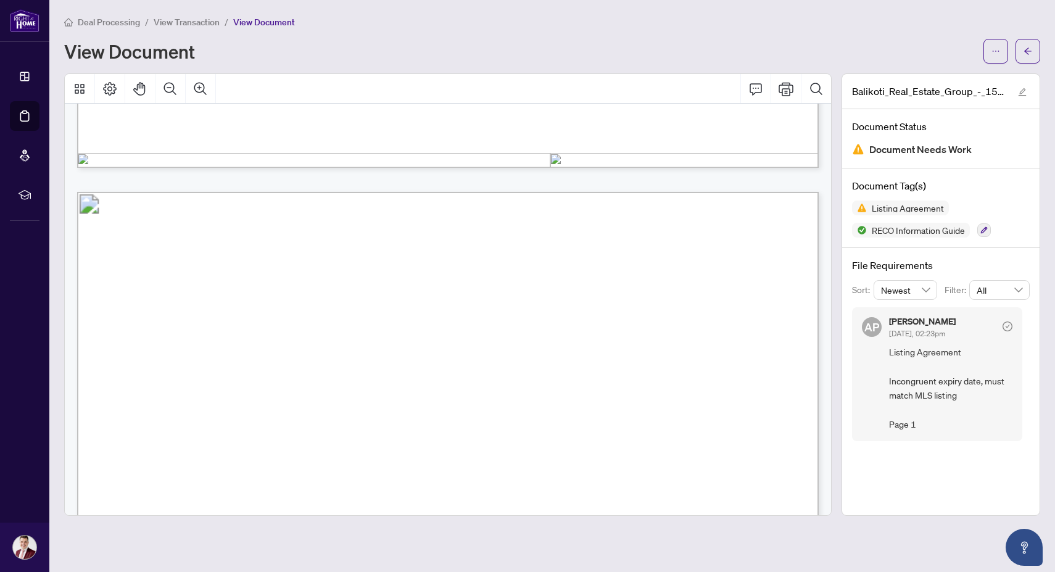
scroll to position [3019, 0]
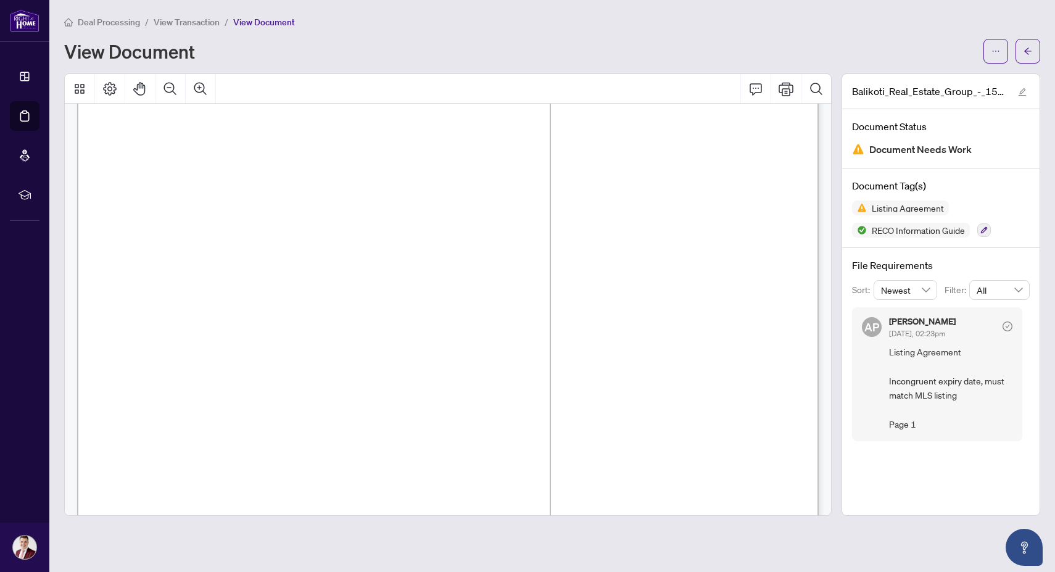
click at [194, 21] on span "View Transaction" at bounding box center [187, 22] width 66 height 11
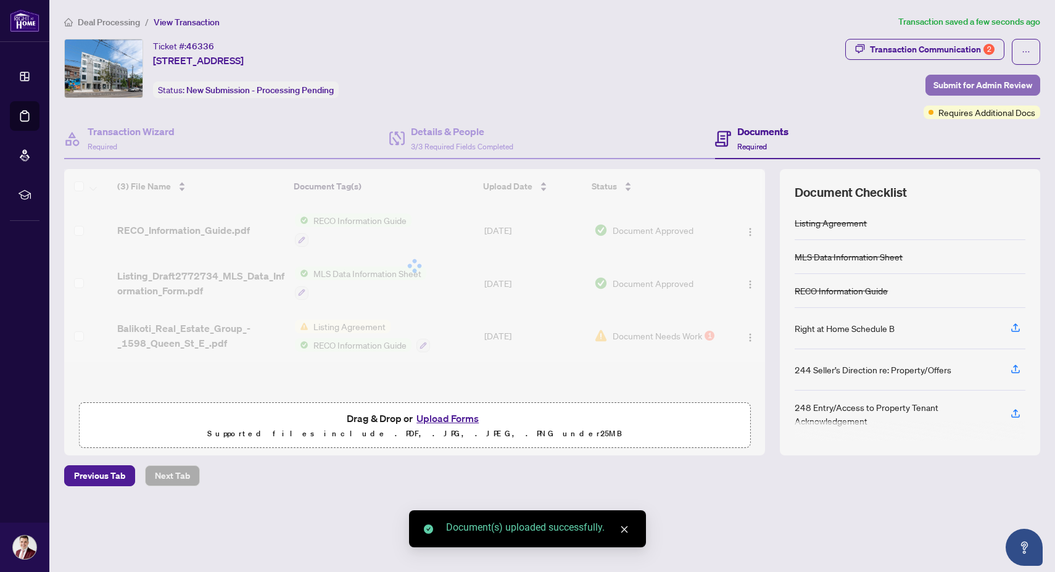
click at [963, 91] on span "Submit for Admin Review" at bounding box center [983, 85] width 99 height 20
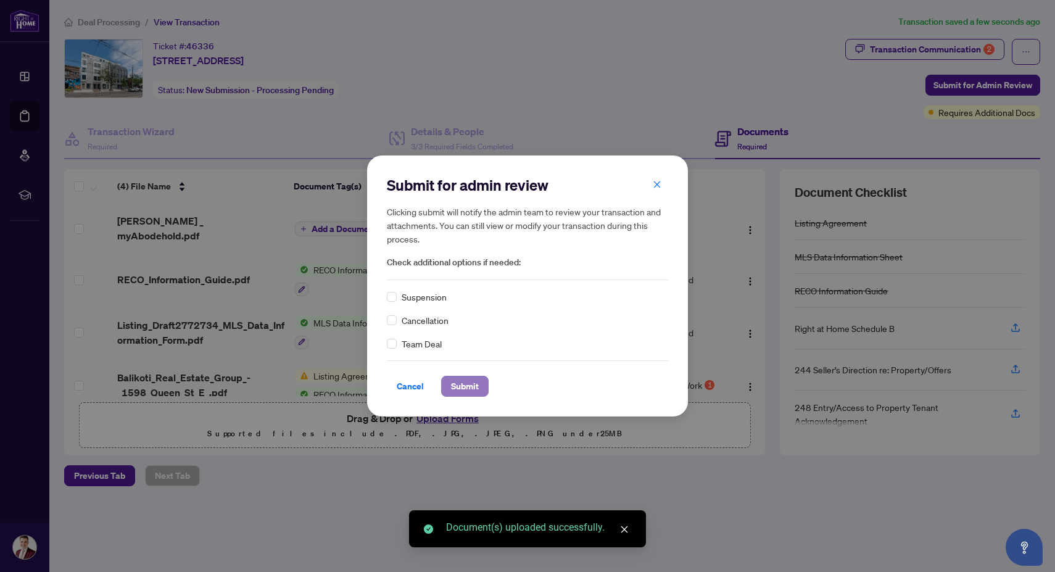
click at [473, 384] on span "Submit" at bounding box center [465, 386] width 28 height 20
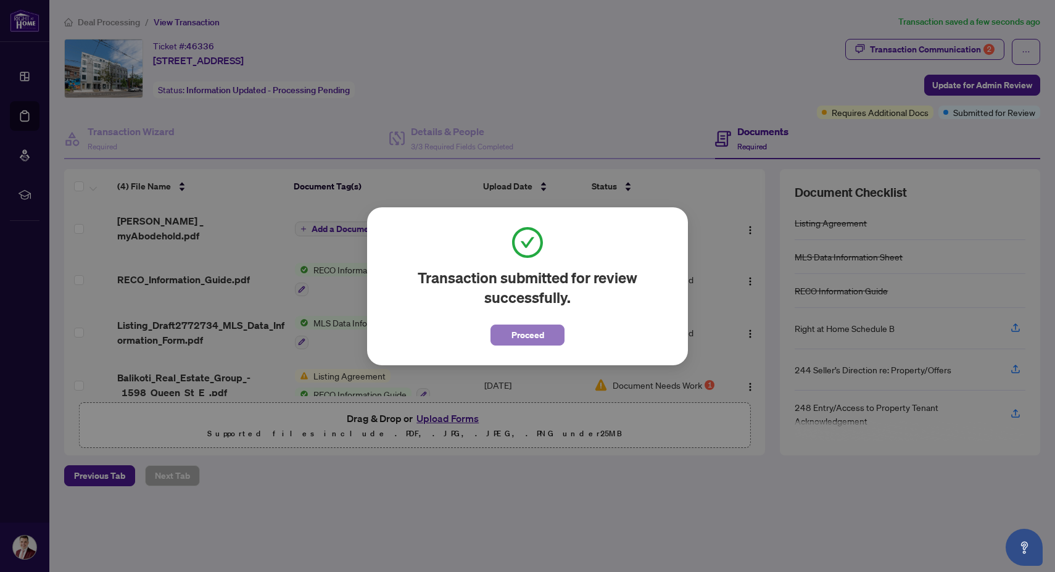
click at [543, 341] on span "Proceed" at bounding box center [528, 335] width 33 height 20
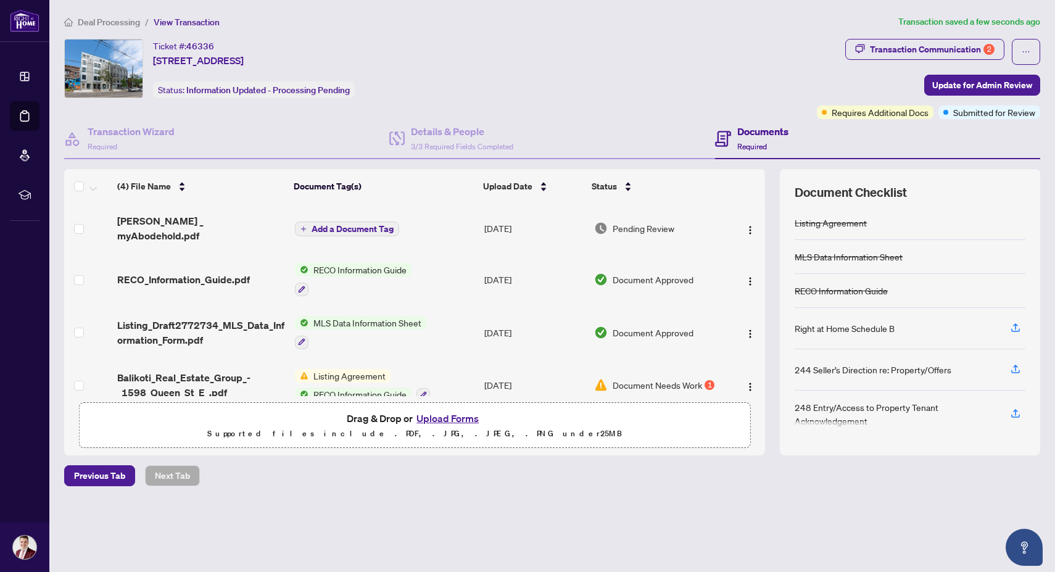
click at [107, 23] on span "Deal Processing" at bounding box center [109, 22] width 62 height 11
